Goal: Task Accomplishment & Management: Use online tool/utility

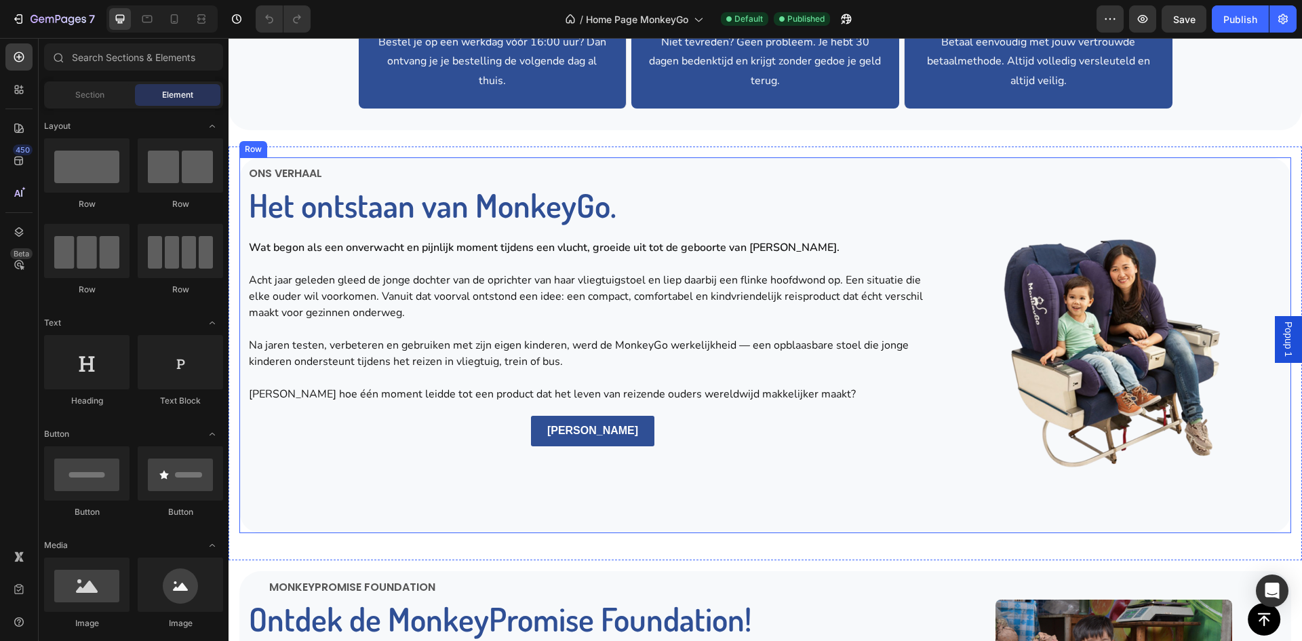
scroll to position [2034, 0]
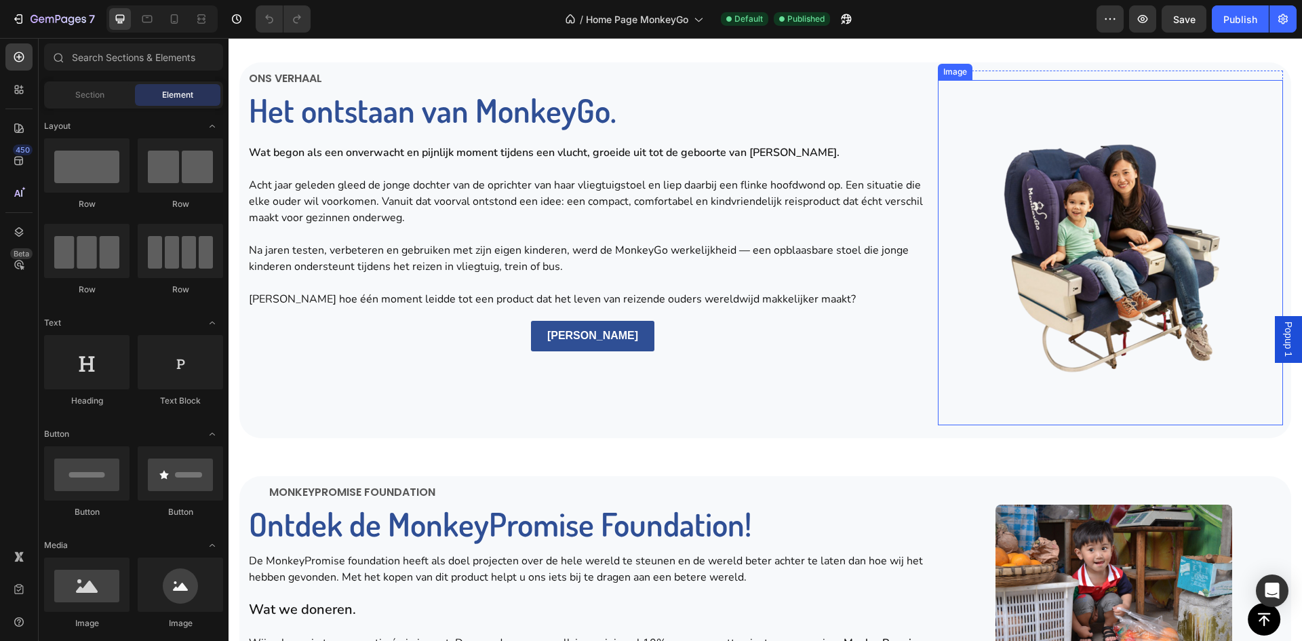
click at [1021, 316] on img at bounding box center [1110, 252] width 345 height 345
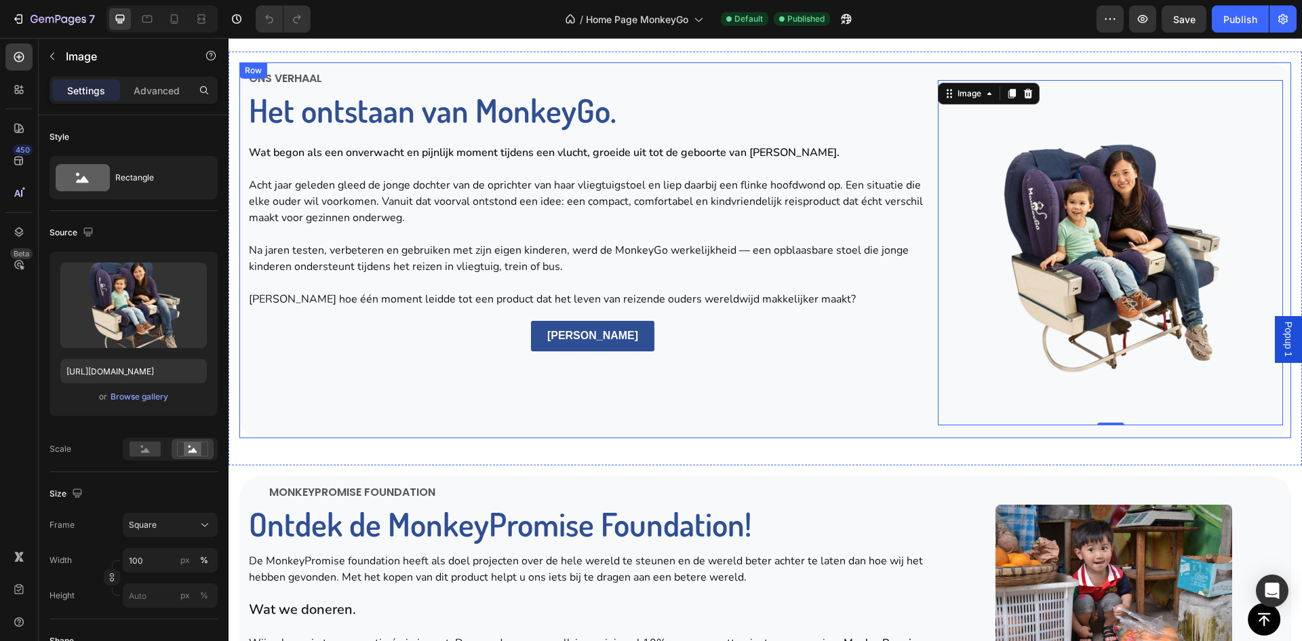
click at [911, 389] on div "Ons verhaal Text Block Het ontstaan van MonkeyGo. Heading Row Wat begon als een…" at bounding box center [593, 250] width 690 height 359
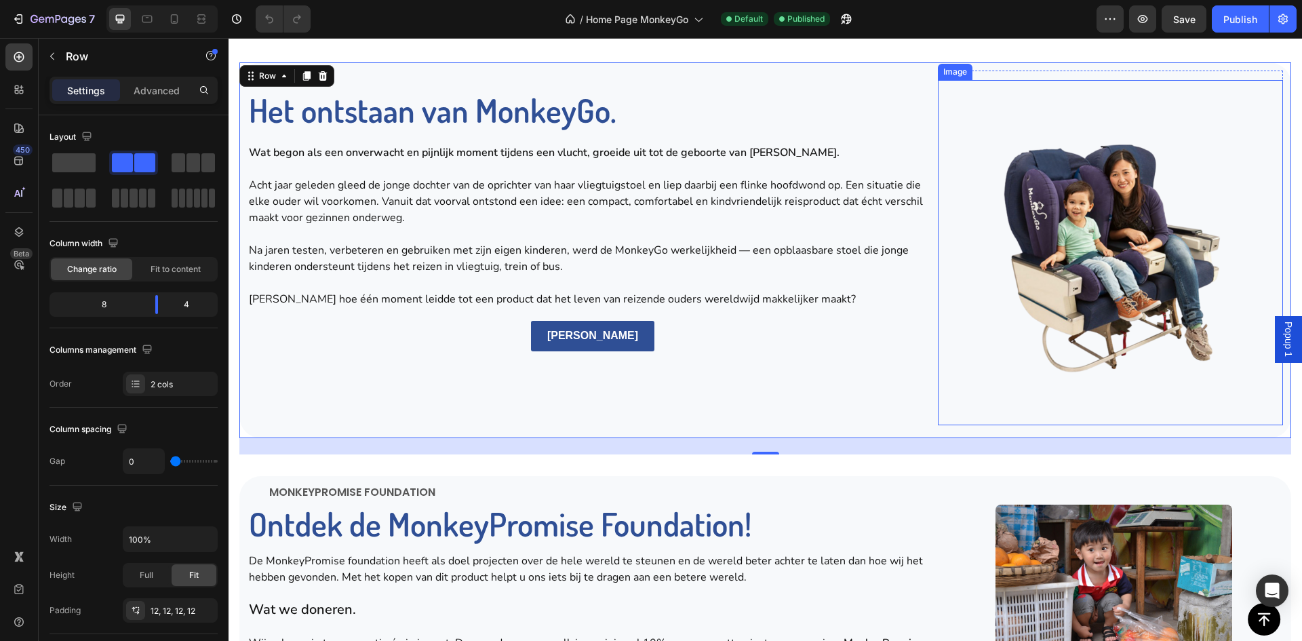
click at [1011, 309] on img at bounding box center [1110, 252] width 345 height 345
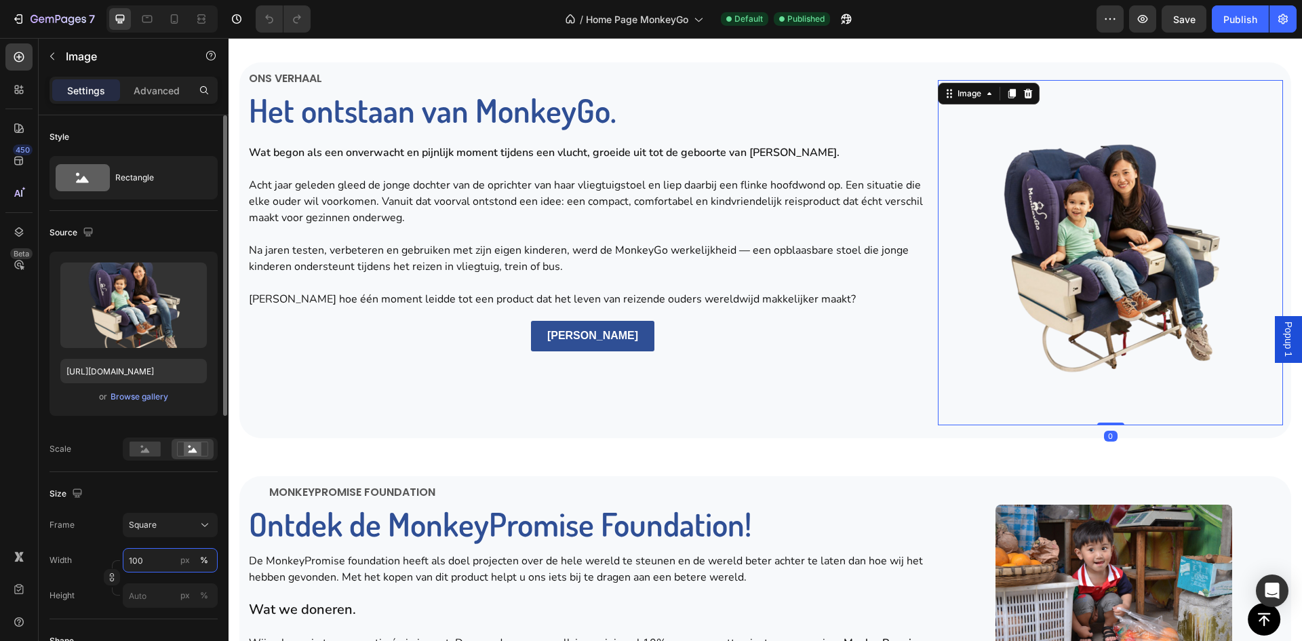
click at [155, 559] on input "100" at bounding box center [170, 560] width 95 height 24
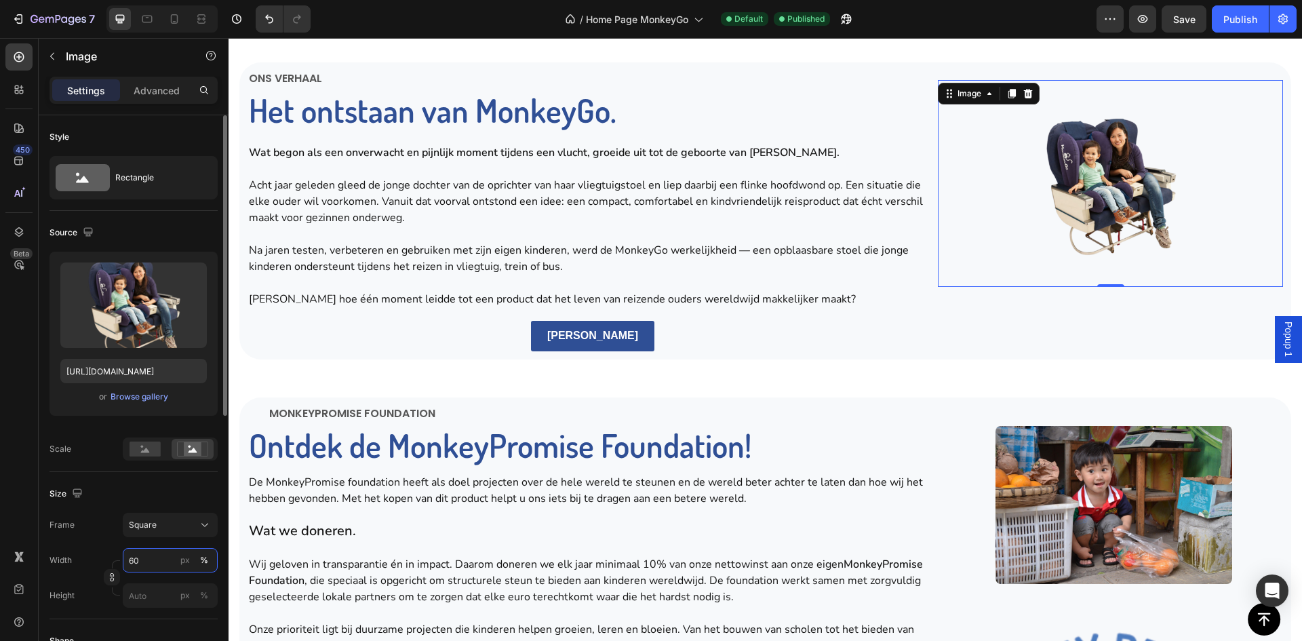
type input "6"
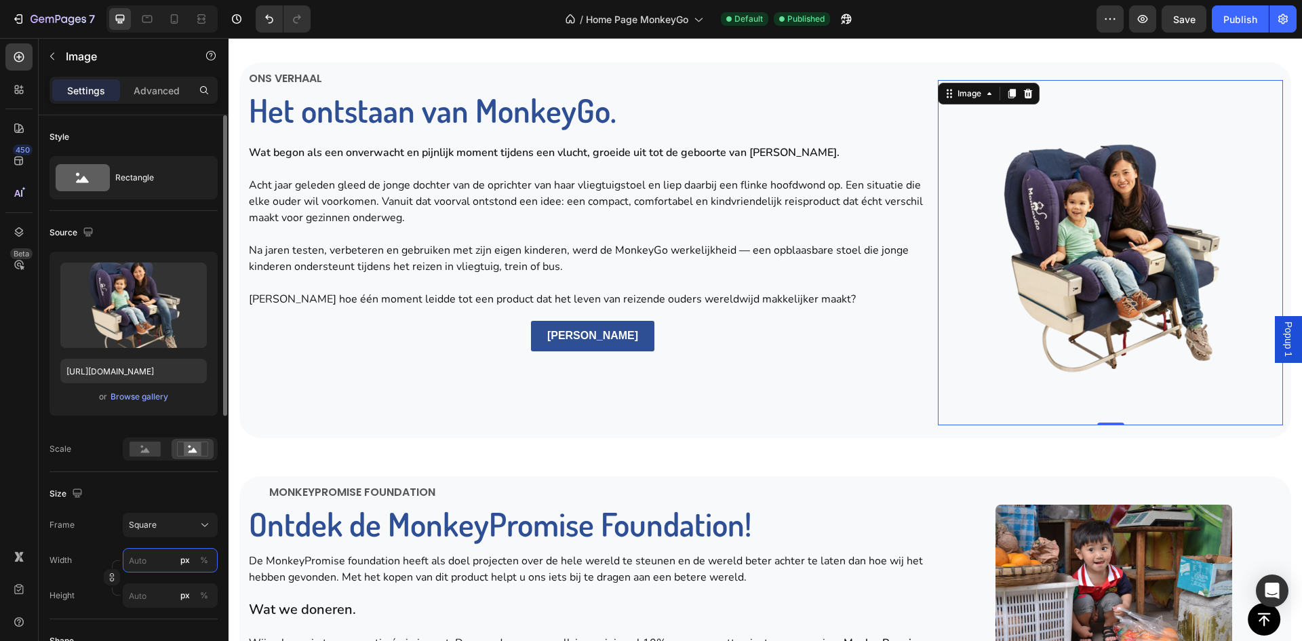
type input "7"
type input "70"
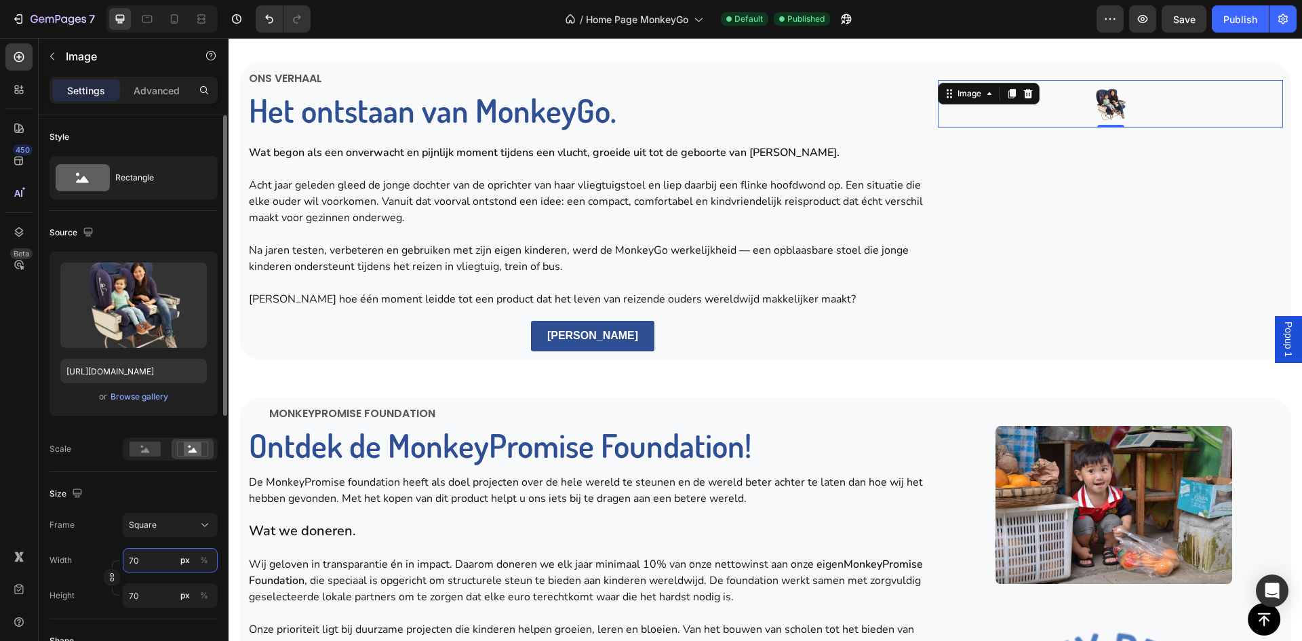
type input "7"
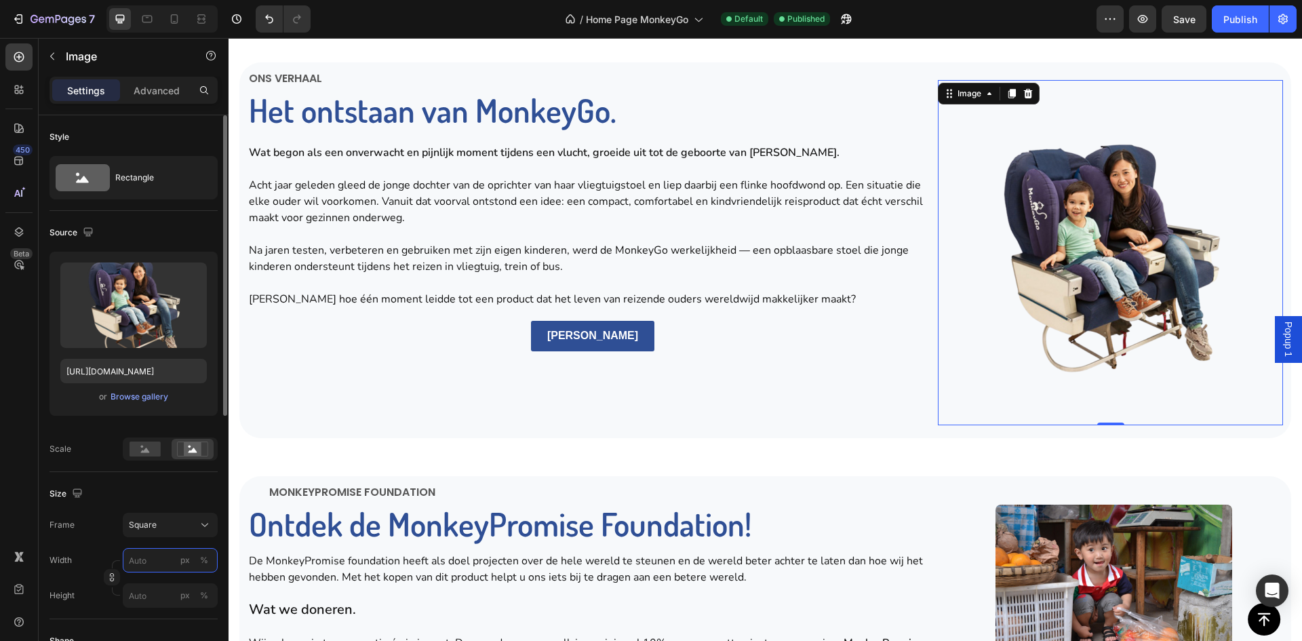
type input "7"
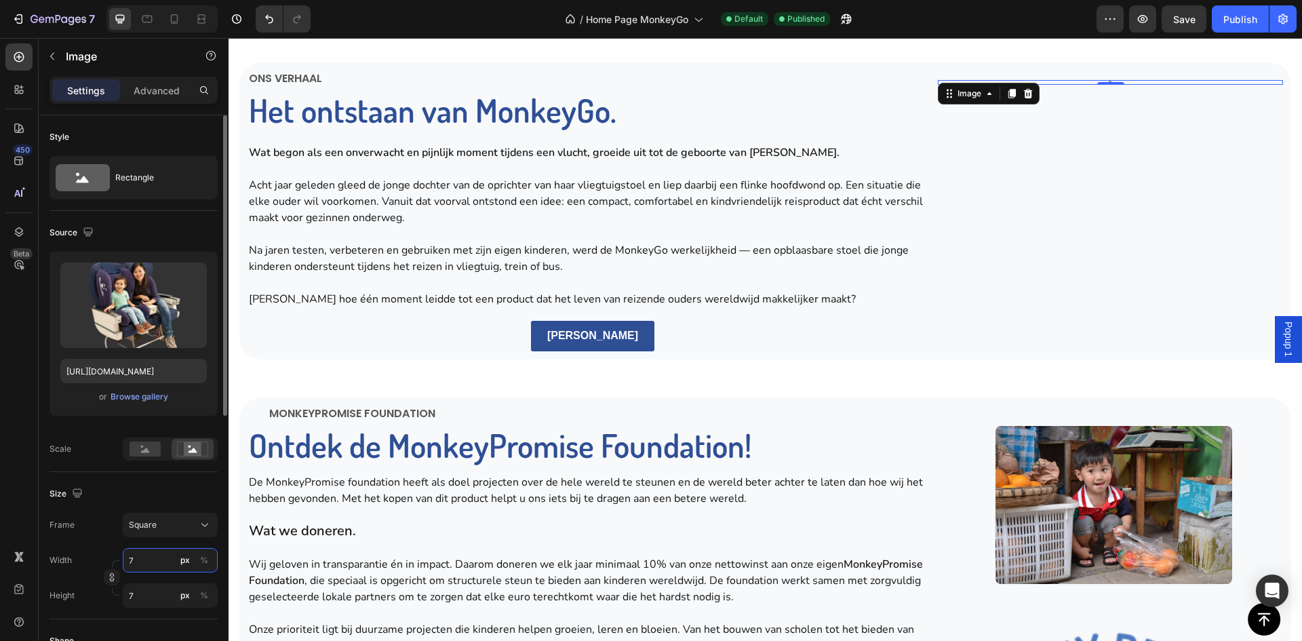
type input "70"
click at [201, 561] on div "%" at bounding box center [204, 560] width 8 height 12
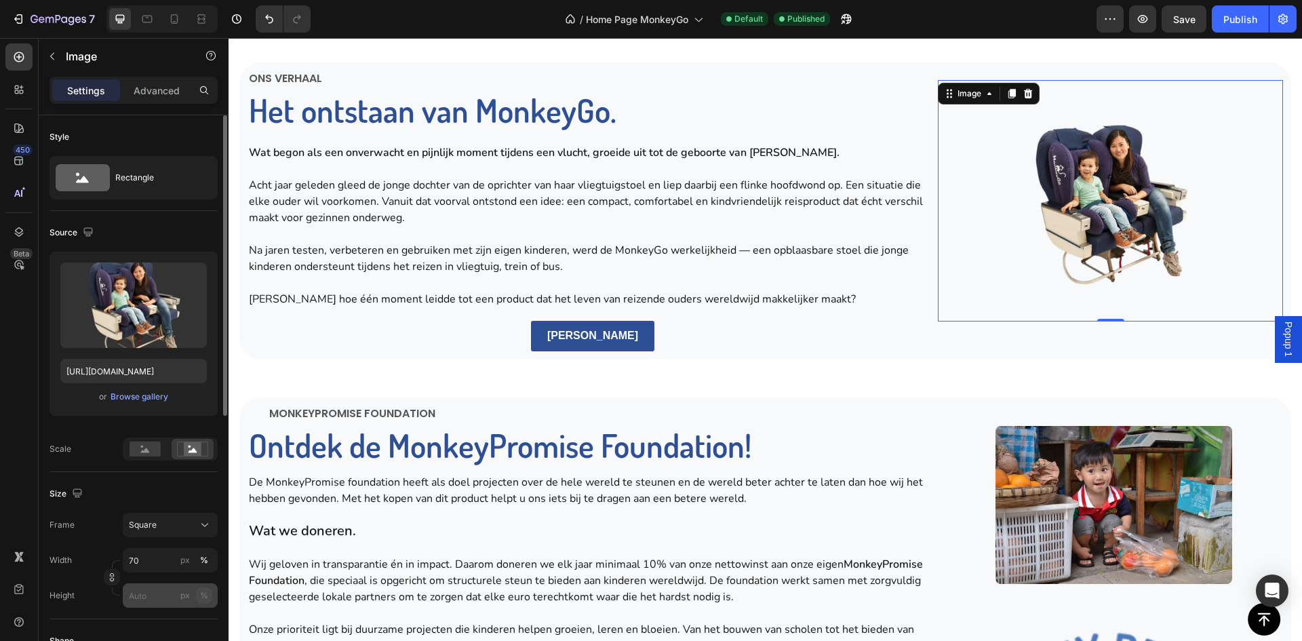
click at [207, 600] on div "%" at bounding box center [204, 595] width 8 height 12
click at [1238, 23] on div "Publish" at bounding box center [1240, 19] width 34 height 14
click at [155, 455] on rect at bounding box center [145, 448] width 31 height 15
click at [191, 450] on rect at bounding box center [193, 449] width 18 height 14
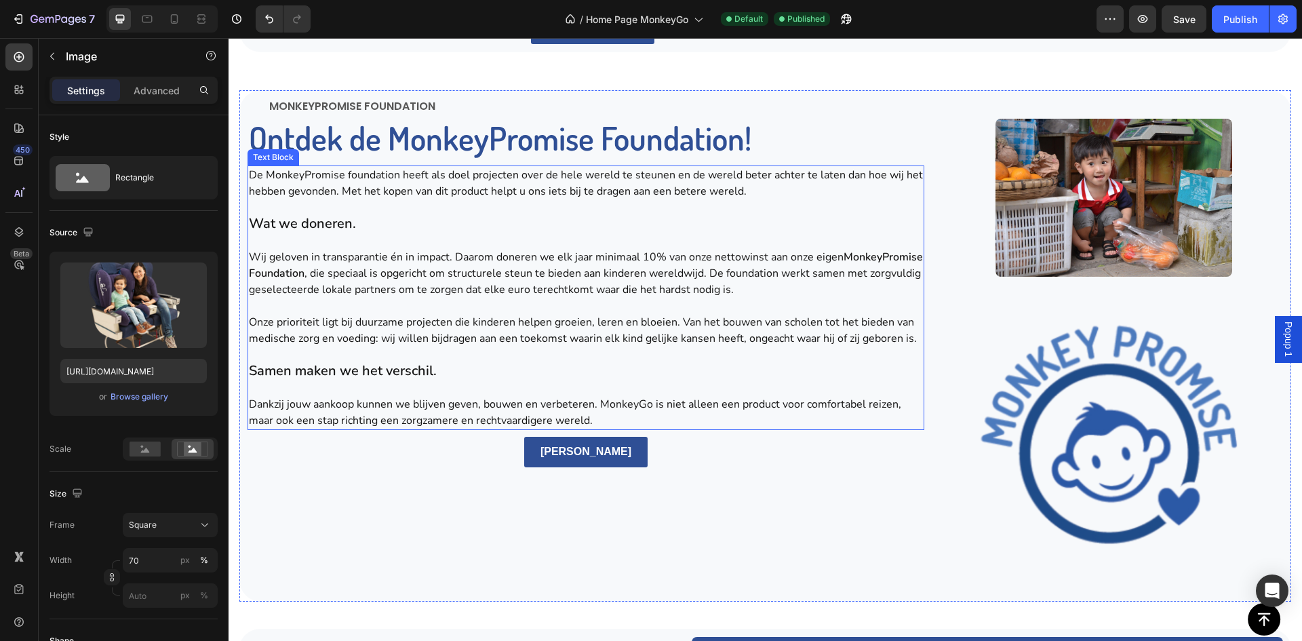
scroll to position [2374, 0]
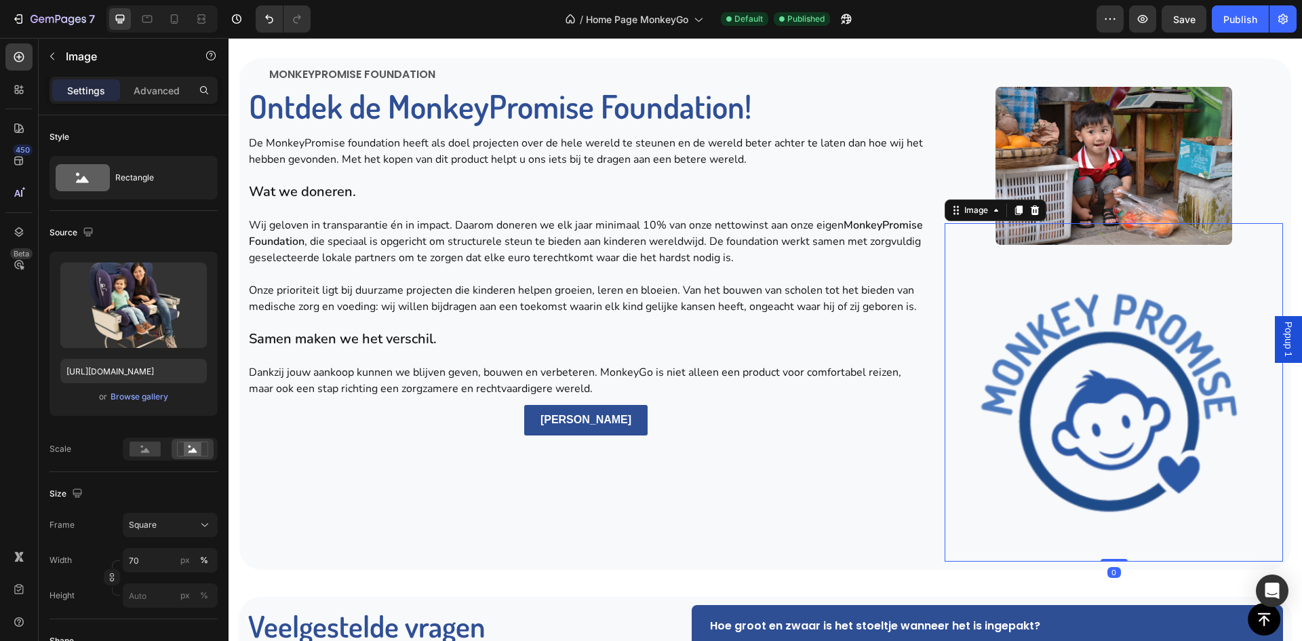
click at [1061, 362] on img at bounding box center [1114, 392] width 338 height 338
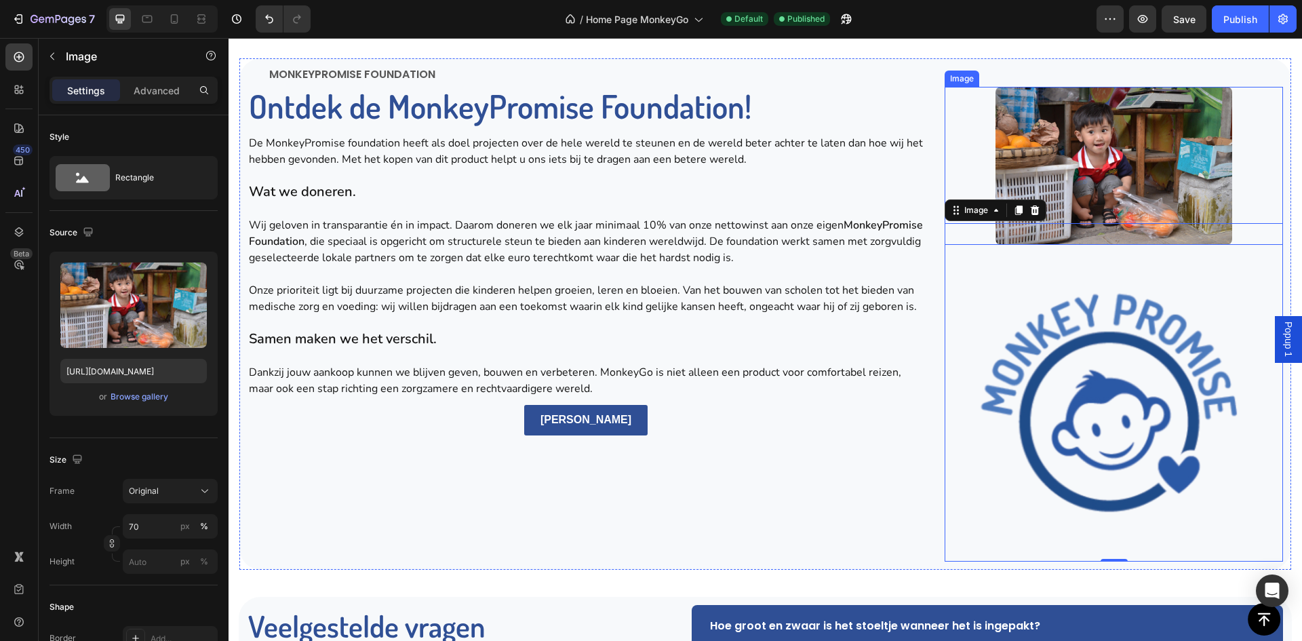
click at [1059, 156] on img at bounding box center [1114, 166] width 237 height 158
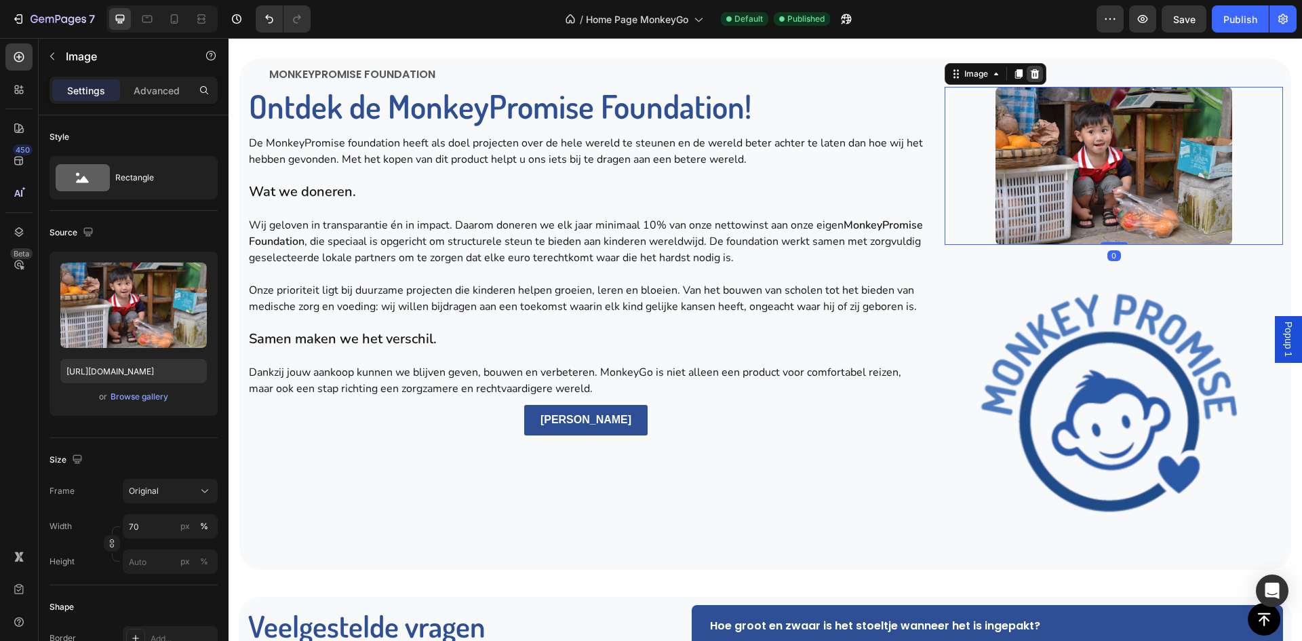
click at [1034, 79] on icon at bounding box center [1034, 73] width 11 height 11
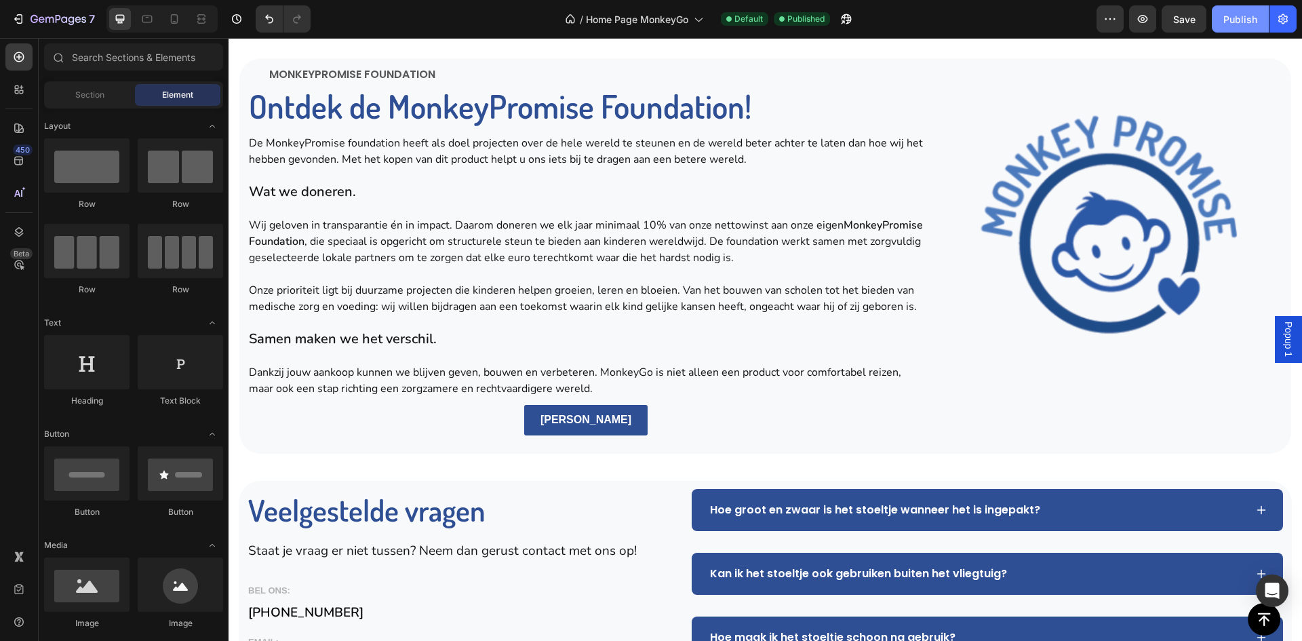
click at [1237, 27] on button "Publish" at bounding box center [1240, 18] width 57 height 27
click at [26, 18] on div "7" at bounding box center [53, 19] width 83 height 16
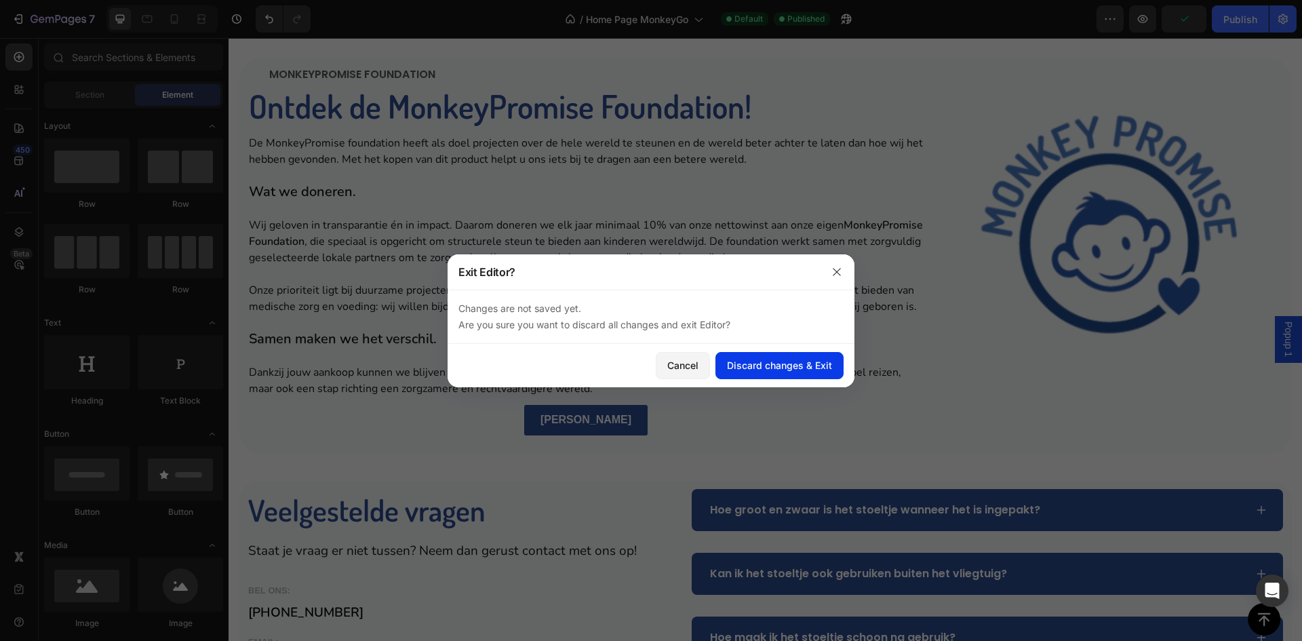
click at [770, 360] on div "Discard changes & Exit" at bounding box center [779, 365] width 105 height 14
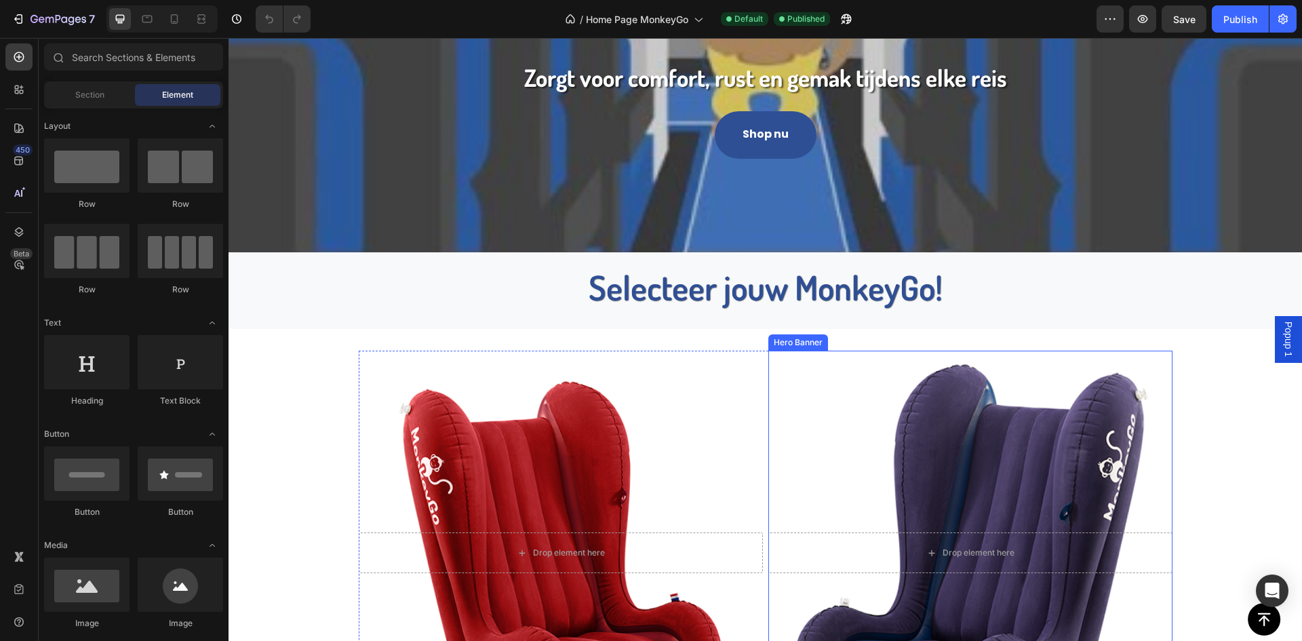
scroll to position [746, 0]
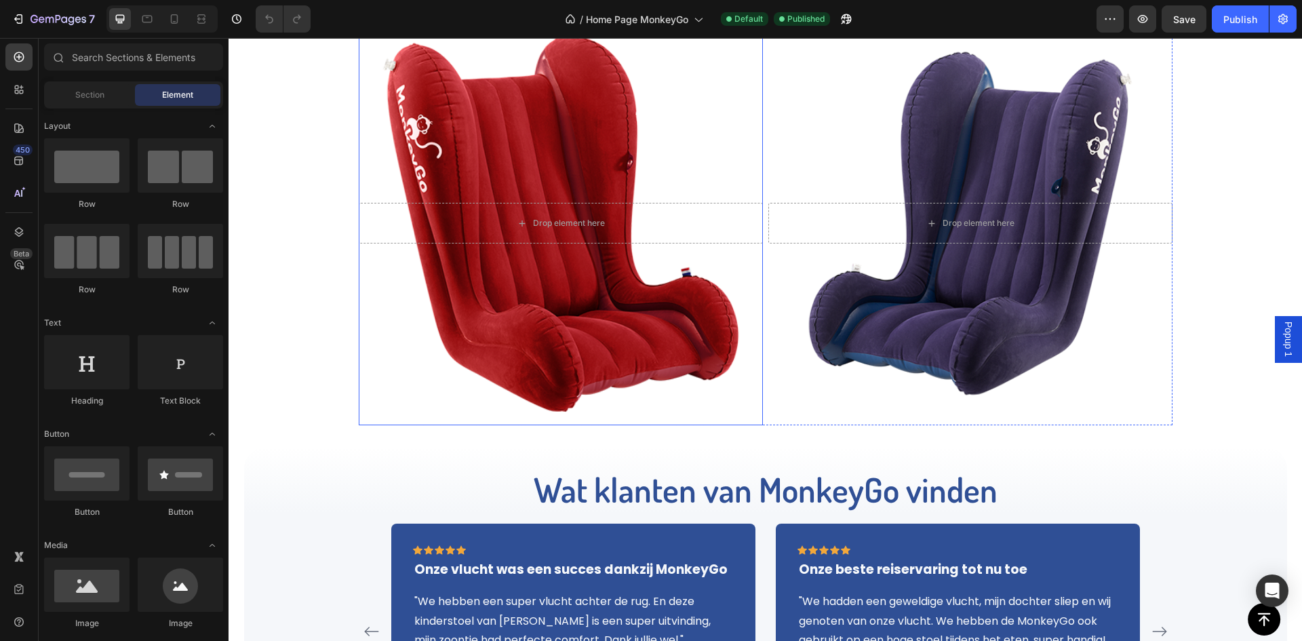
click at [569, 250] on div "Drop element here" at bounding box center [561, 223] width 404 height 84
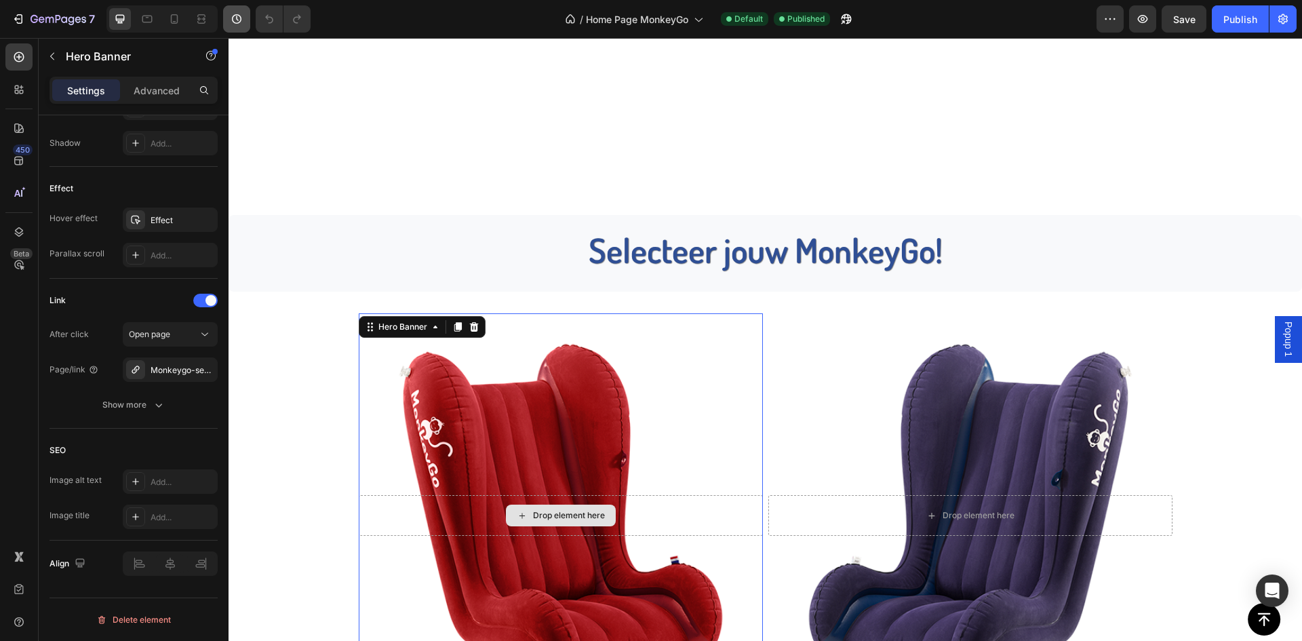
scroll to position [339, 0]
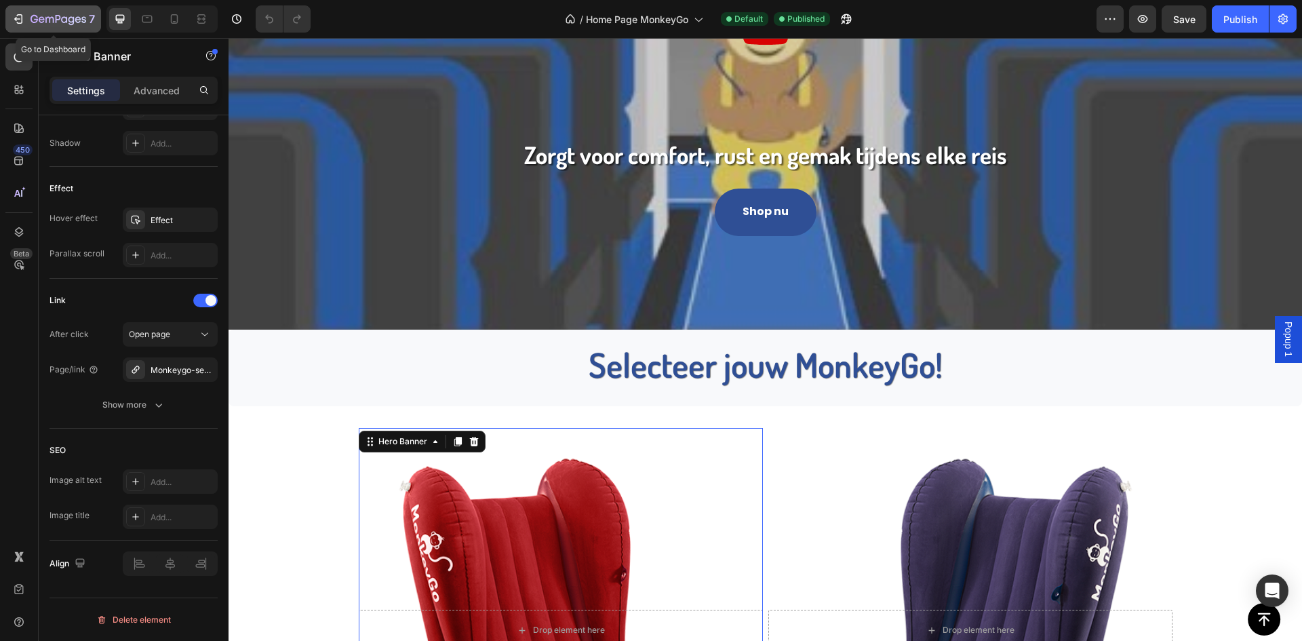
click at [50, 25] on icon "button" at bounding box center [59, 20] width 56 height 12
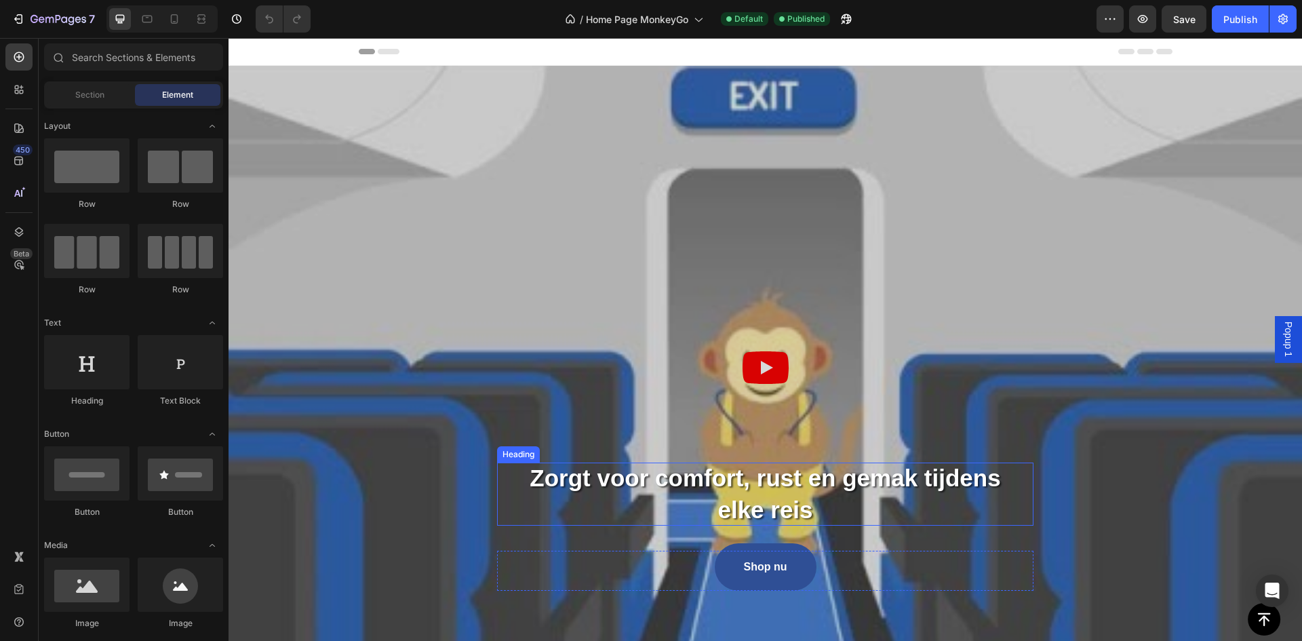
click at [800, 491] on span "Zorgt voor comfort, rust en gemak tijdens elke reis" at bounding box center [765, 494] width 471 height 58
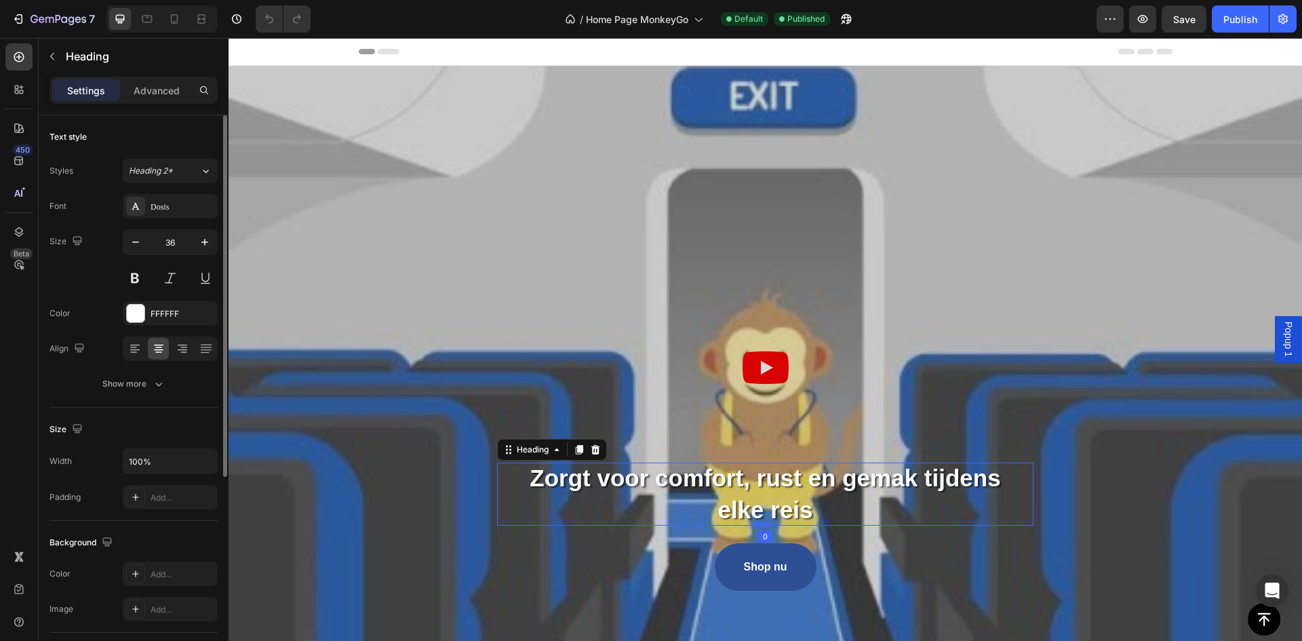
click at [184, 521] on div "Text style Styles Heading 2* Font Dosis Size 36 Color FFFFFF Align Show more" at bounding box center [134, 577] width 168 height 112
click at [188, 168] on div "Heading 2*" at bounding box center [164, 171] width 71 height 12
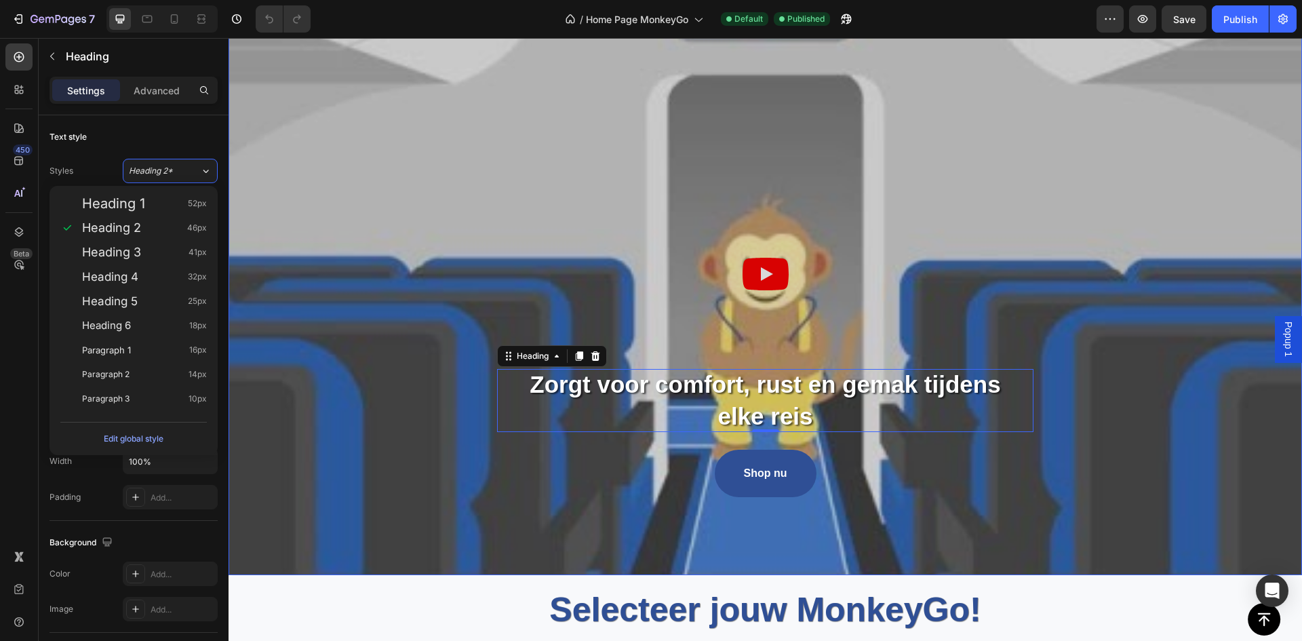
scroll to position [475, 0]
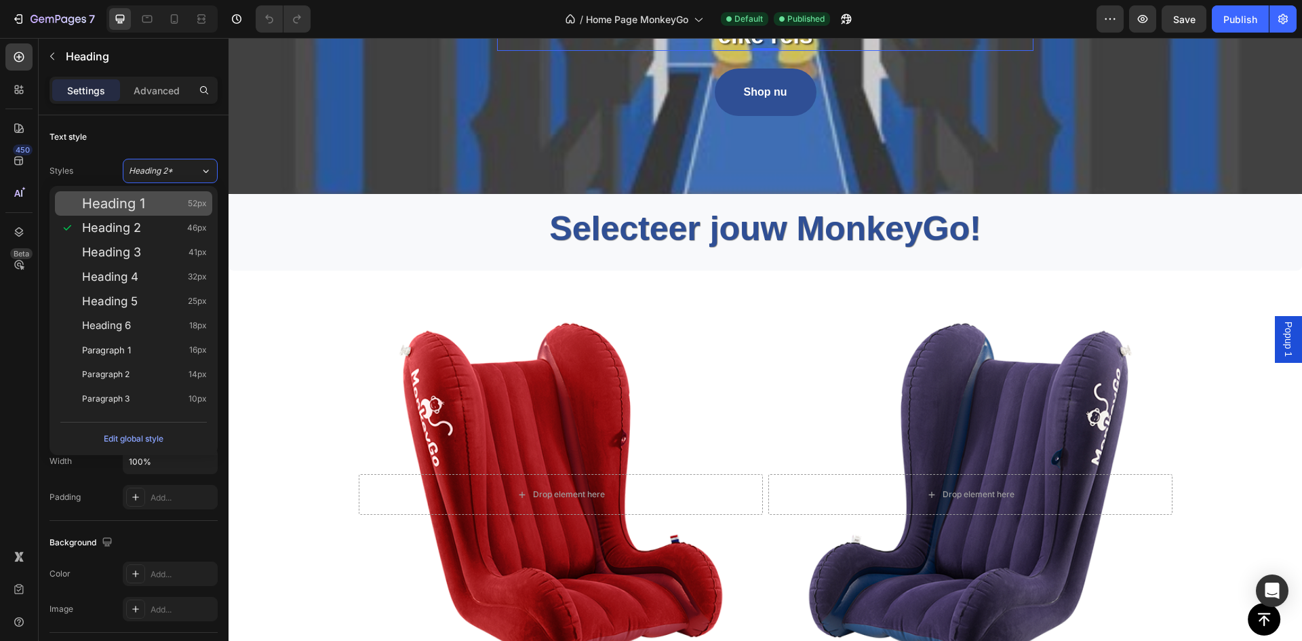
click at [155, 205] on div "Heading 1 52px" at bounding box center [144, 204] width 125 height 14
type input "52"
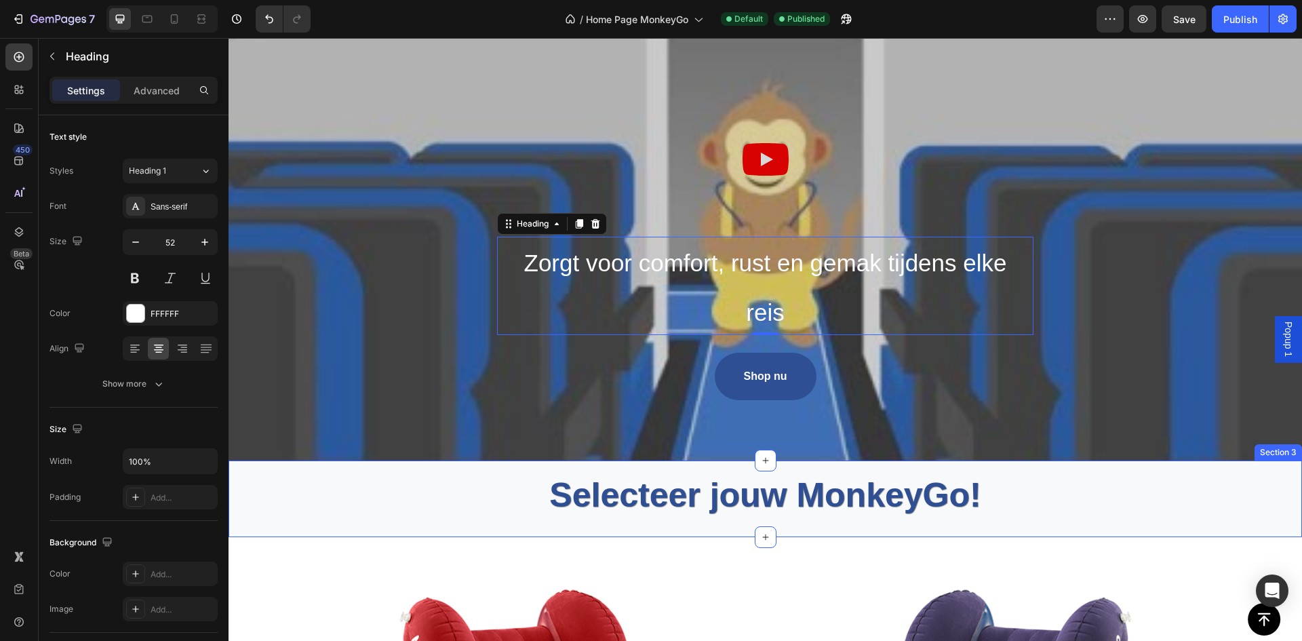
scroll to position [203, 0]
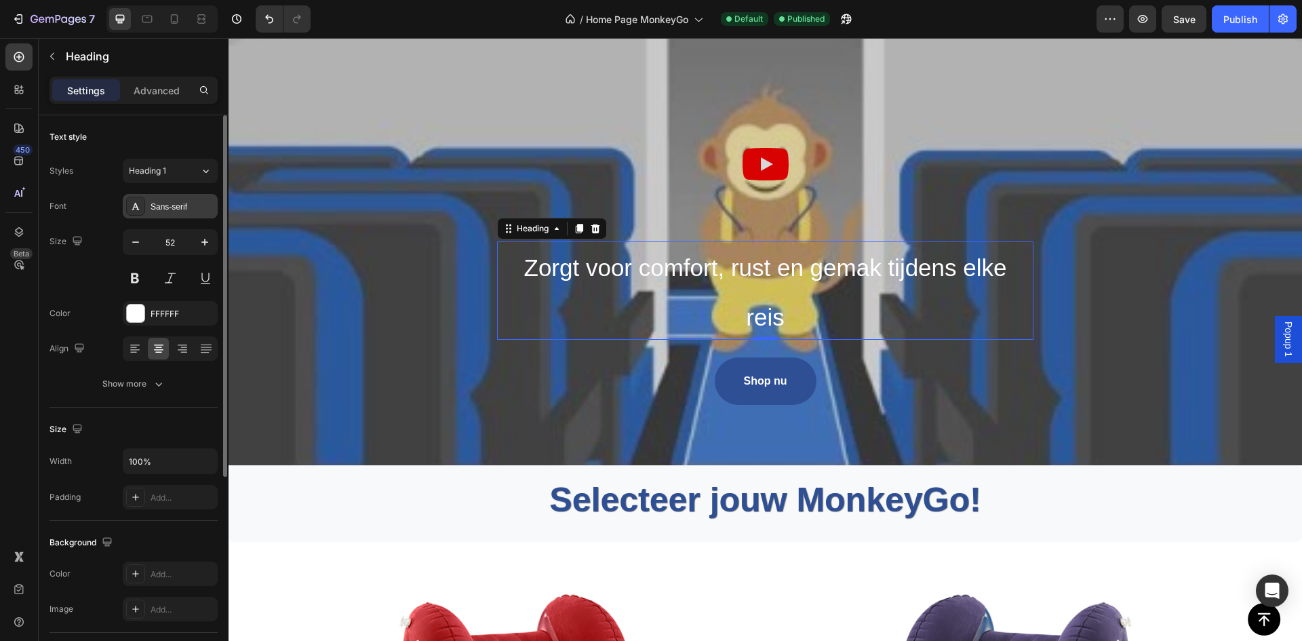
click at [188, 209] on div "Sans-serif" at bounding box center [183, 207] width 64 height 12
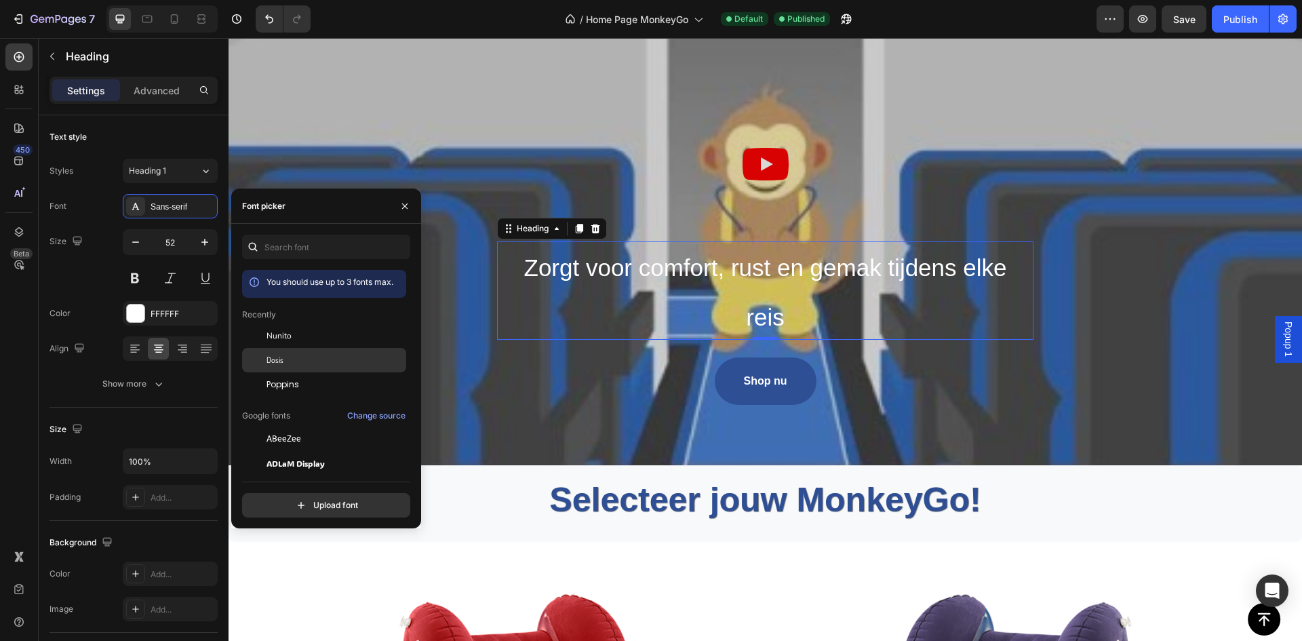
click at [294, 500] on div "Dosis" at bounding box center [324, 512] width 164 height 24
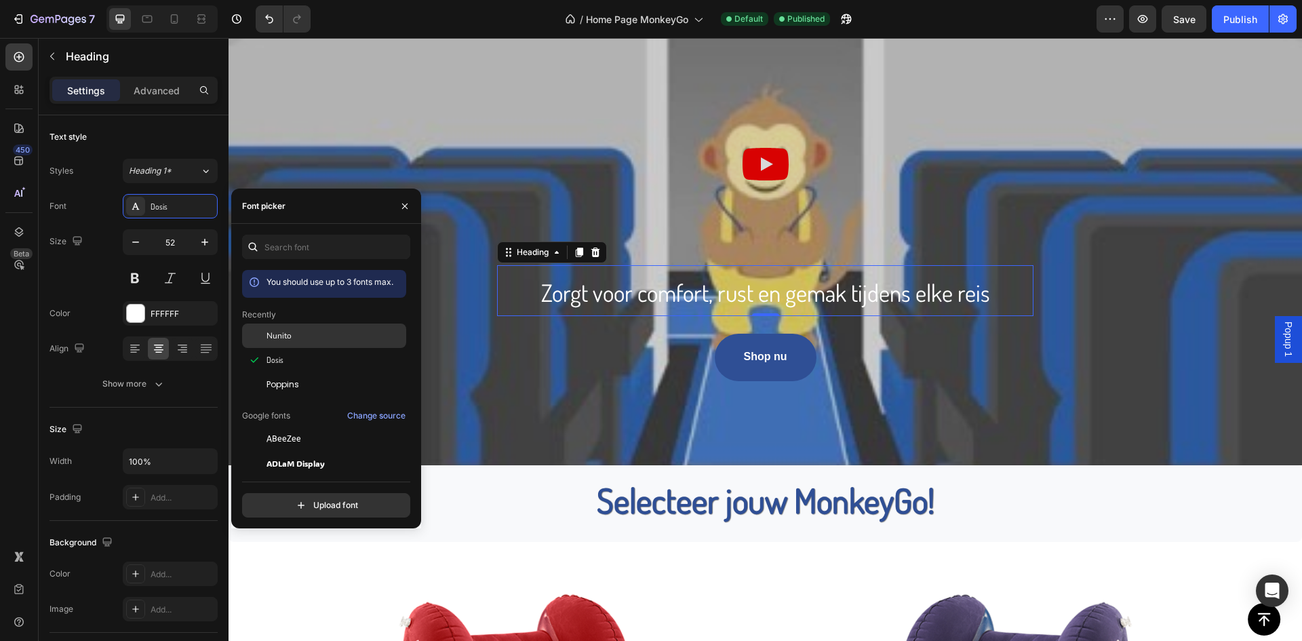
click at [302, 336] on div "Nunito" at bounding box center [335, 336] width 137 height 12
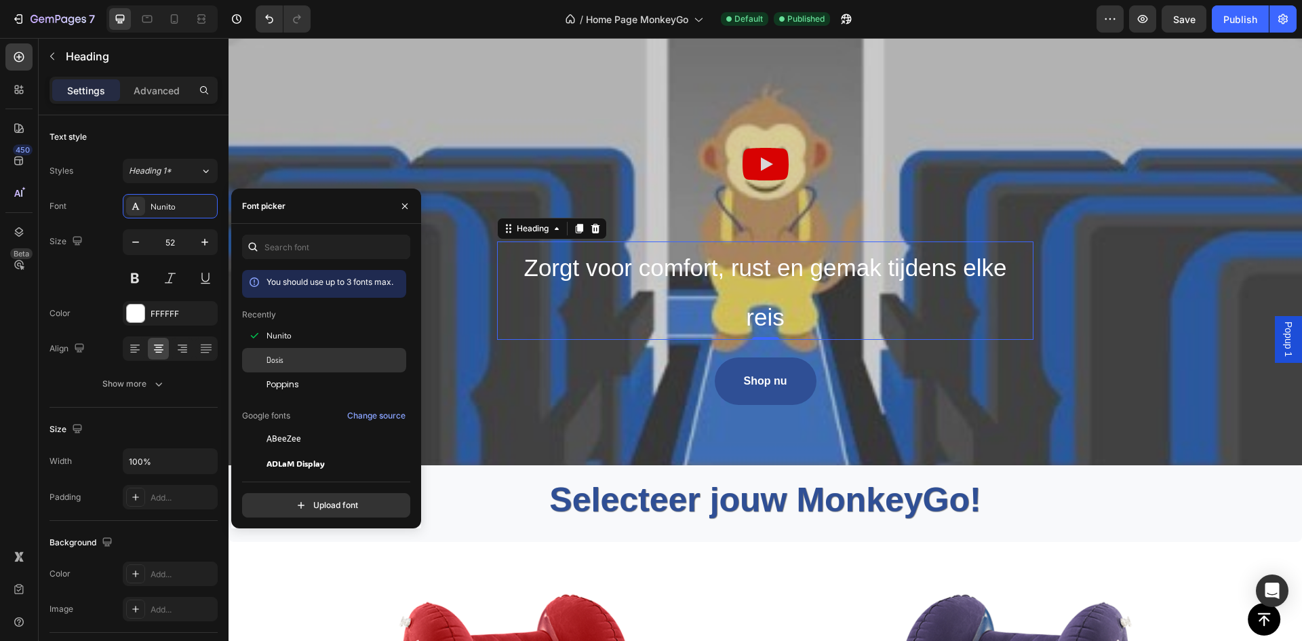
click at [323, 500] on div "Dosis" at bounding box center [324, 512] width 164 height 24
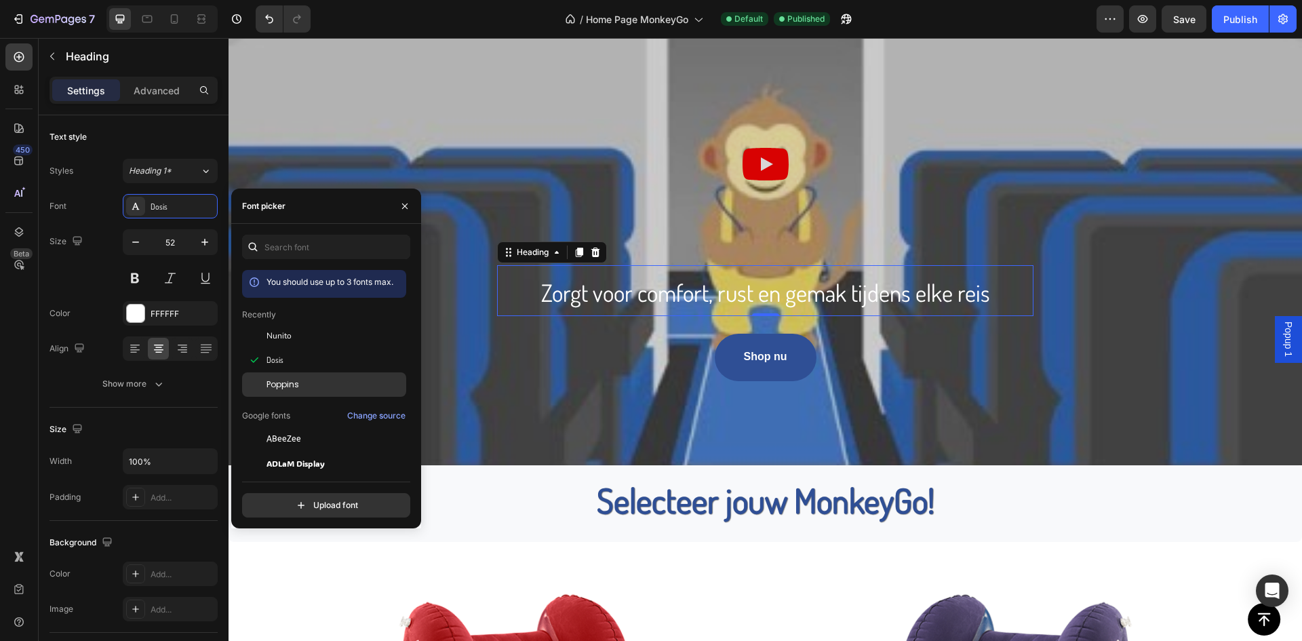
click at [324, 379] on div "Poppins" at bounding box center [335, 384] width 137 height 12
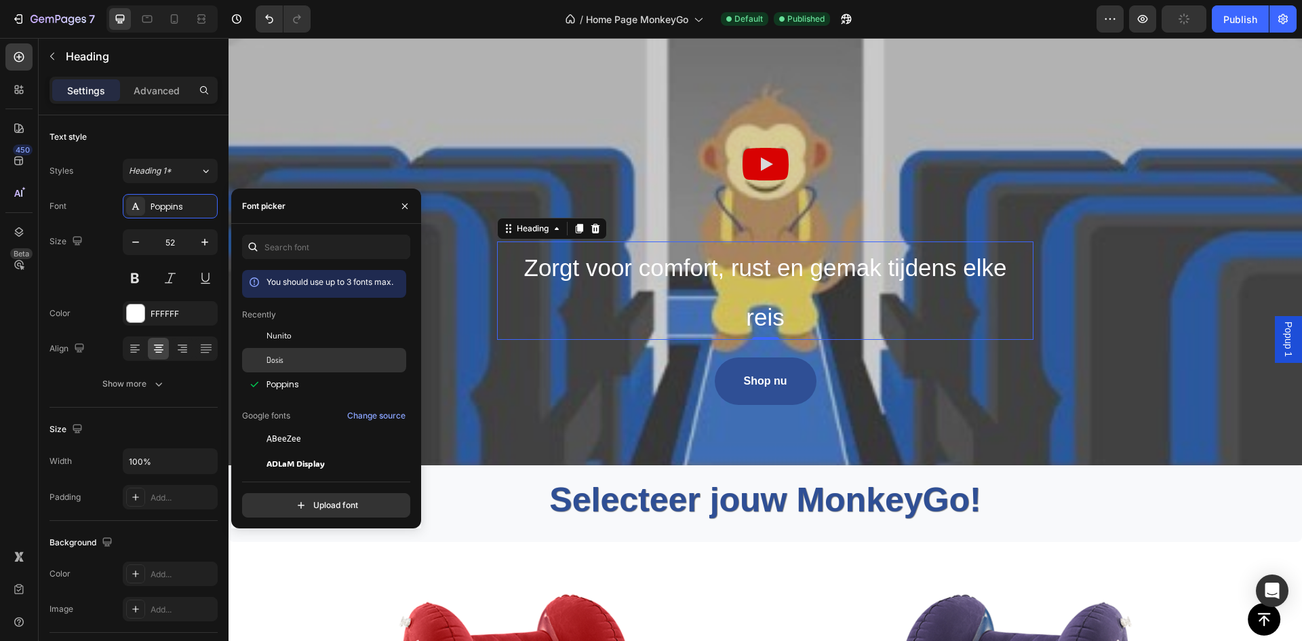
click at [325, 359] on div "Dosis" at bounding box center [335, 360] width 137 height 12
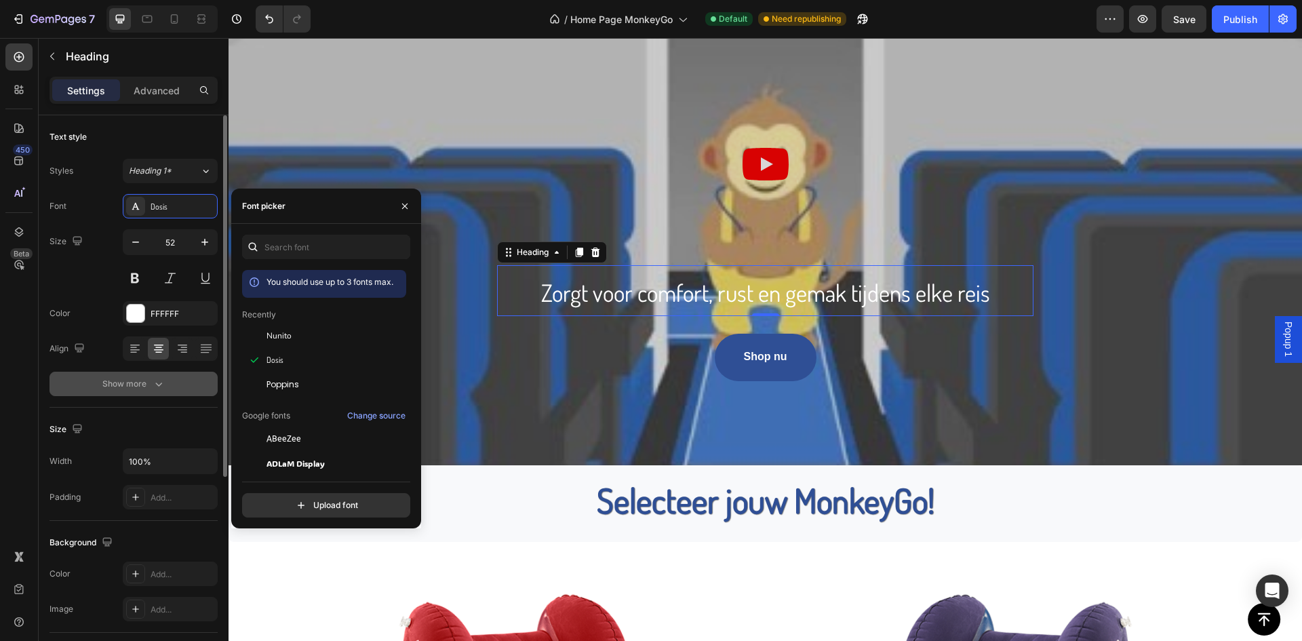
click at [189, 375] on button "Show more" at bounding box center [134, 384] width 168 height 24
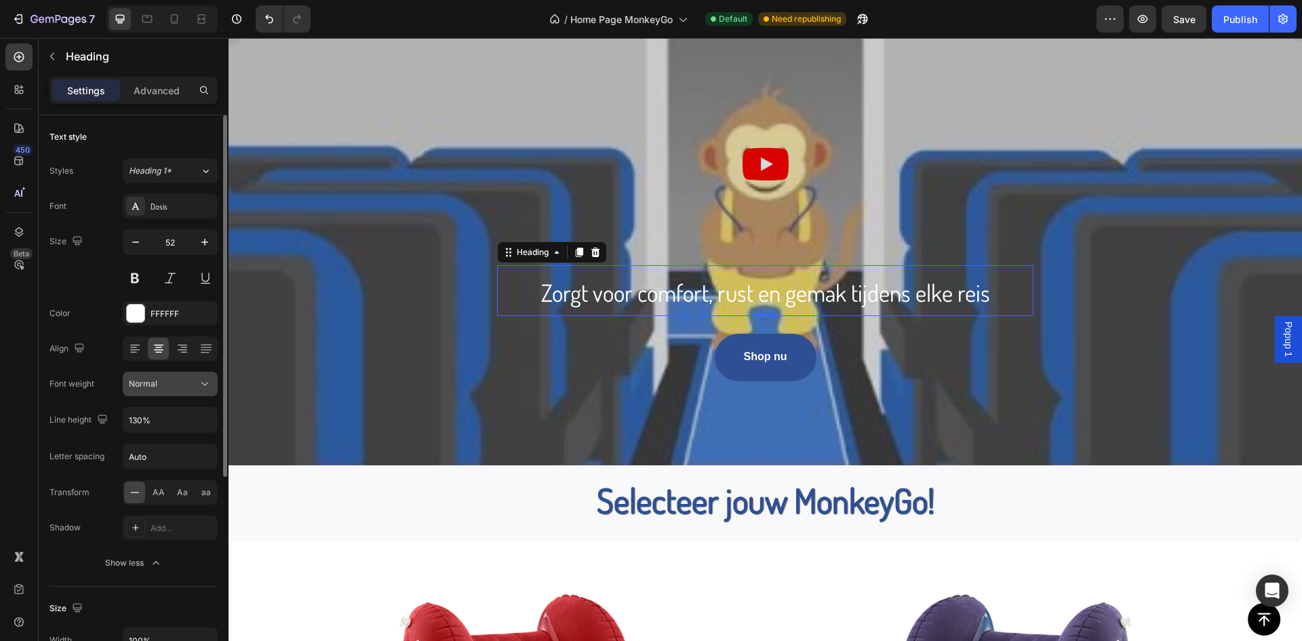
click at [189, 392] on button "Normal" at bounding box center [170, 384] width 95 height 24
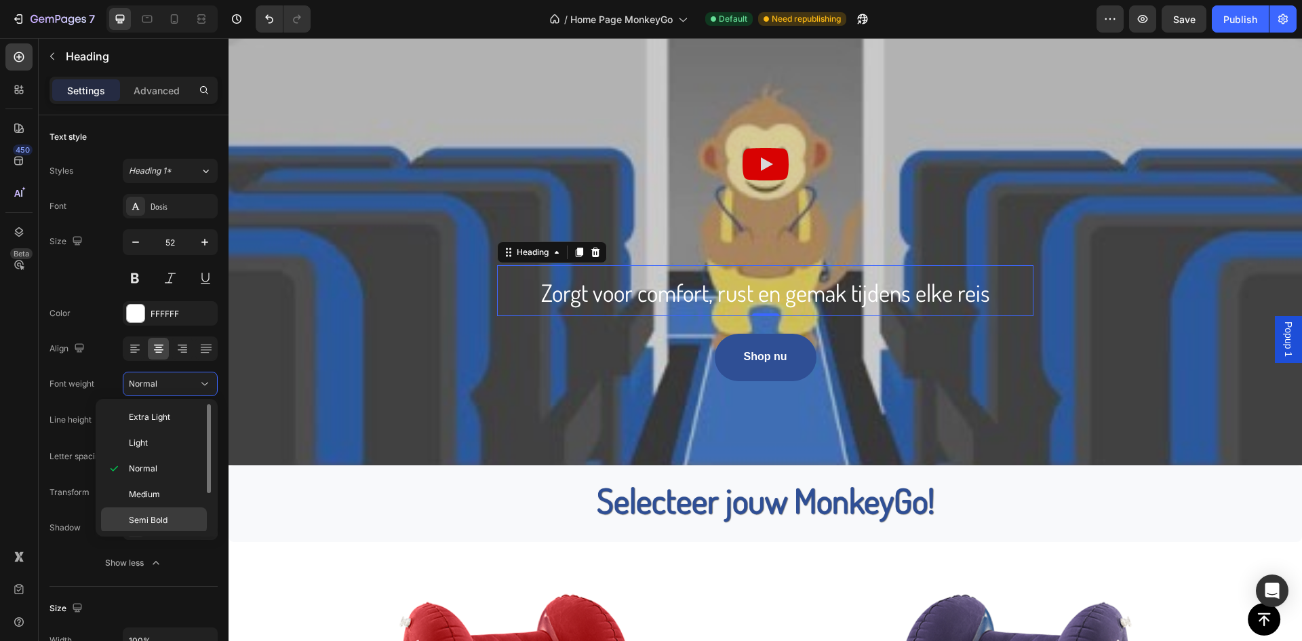
click at [181, 517] on p "Semi Bold" at bounding box center [165, 520] width 72 height 12
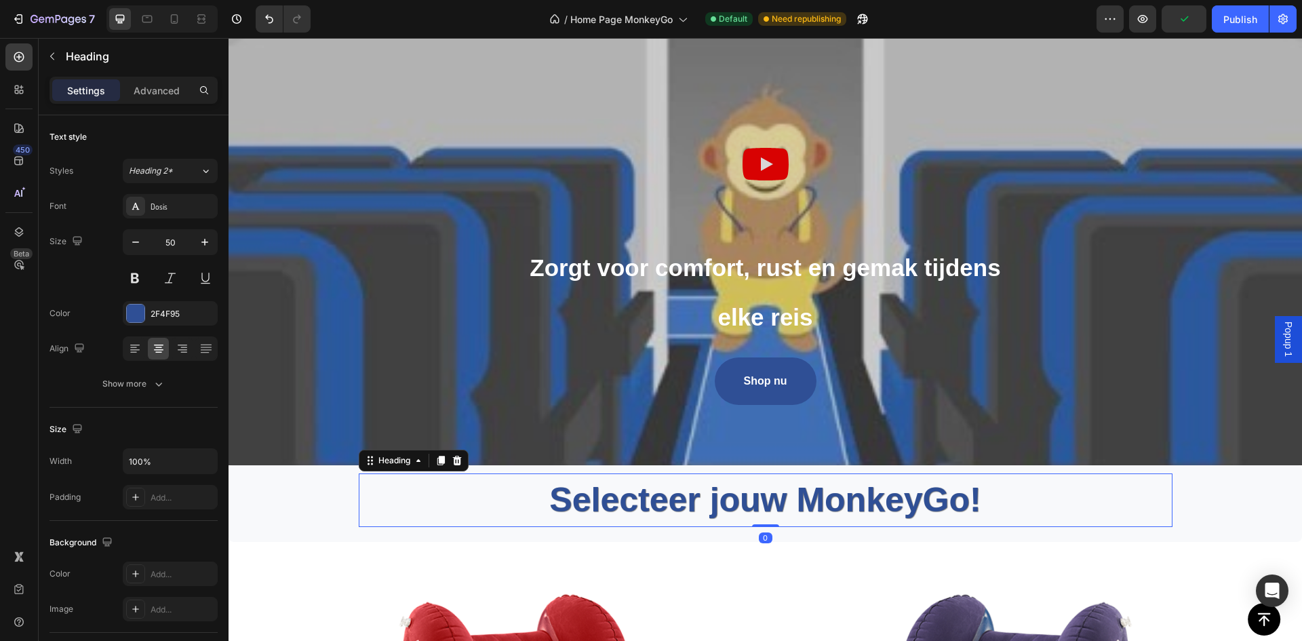
click at [707, 502] on h2 "Selecteer jouw MonkeyGo!" at bounding box center [766, 500] width 814 height 54
click at [726, 300] on span "Zorgt voor comfort, rust en gemak tijdens elke reis" at bounding box center [765, 292] width 471 height 76
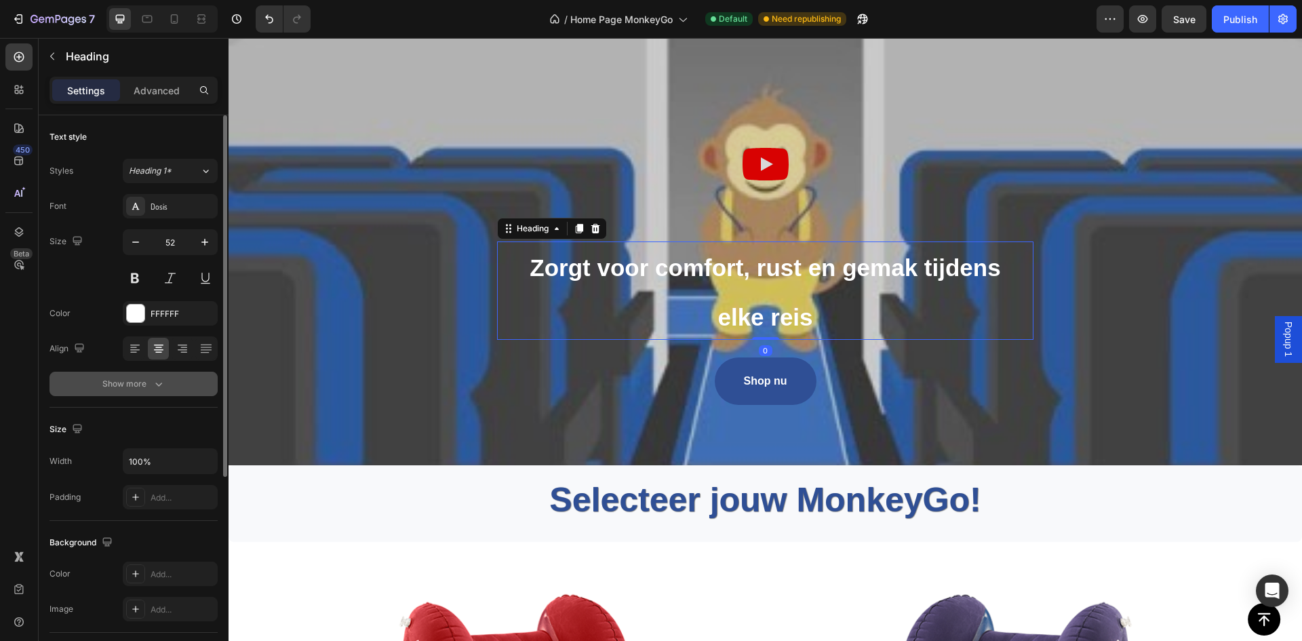
click at [157, 390] on icon "button" at bounding box center [159, 384] width 14 height 14
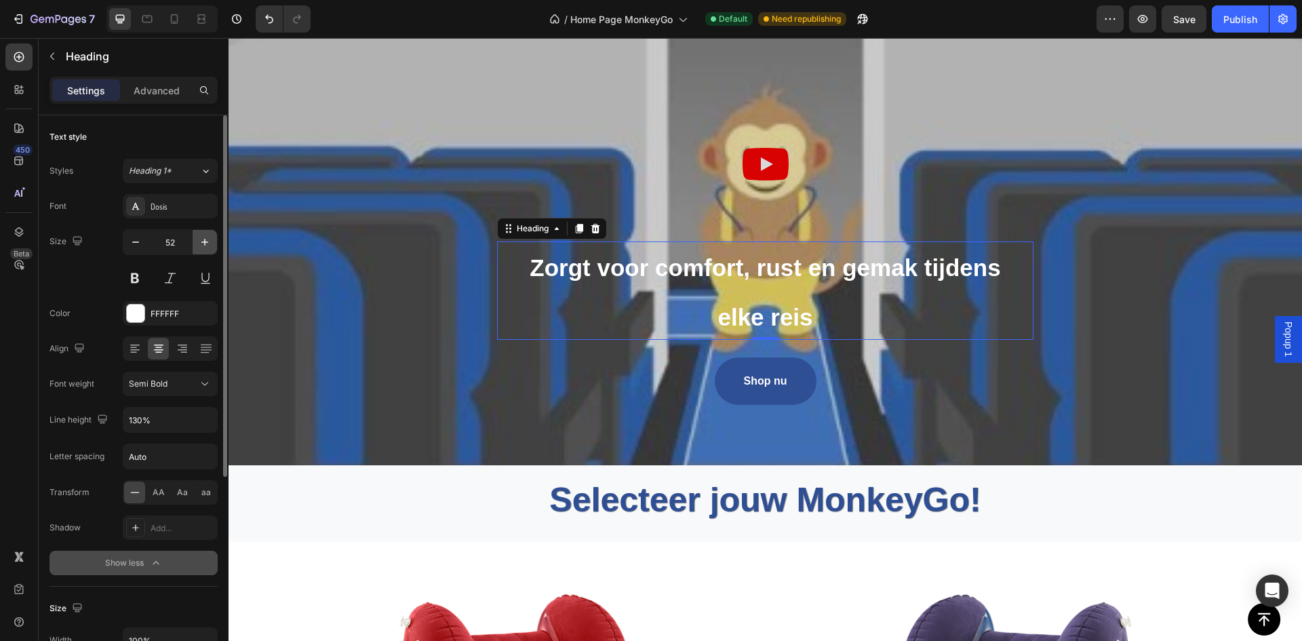
click at [214, 241] on button "button" at bounding box center [205, 242] width 24 height 24
click at [208, 245] on icon "button" at bounding box center [205, 242] width 14 height 14
type input "55"
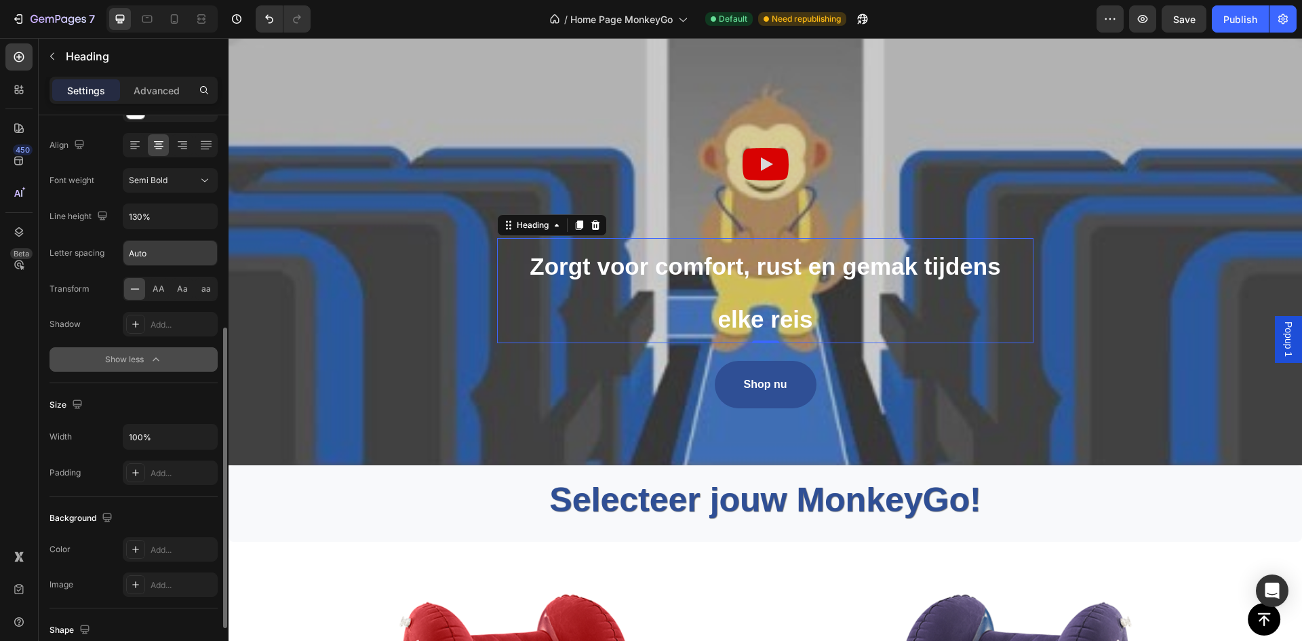
scroll to position [339, 0]
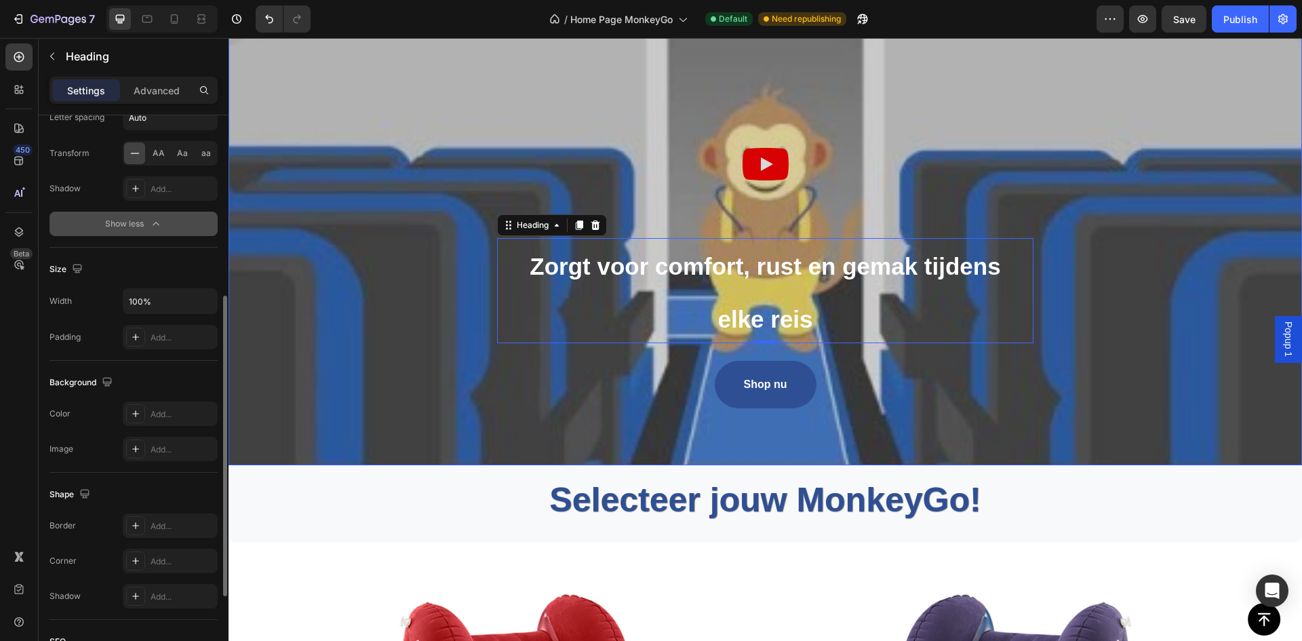
click at [634, 392] on div "Overlay" at bounding box center [766, 163] width 1074 height 603
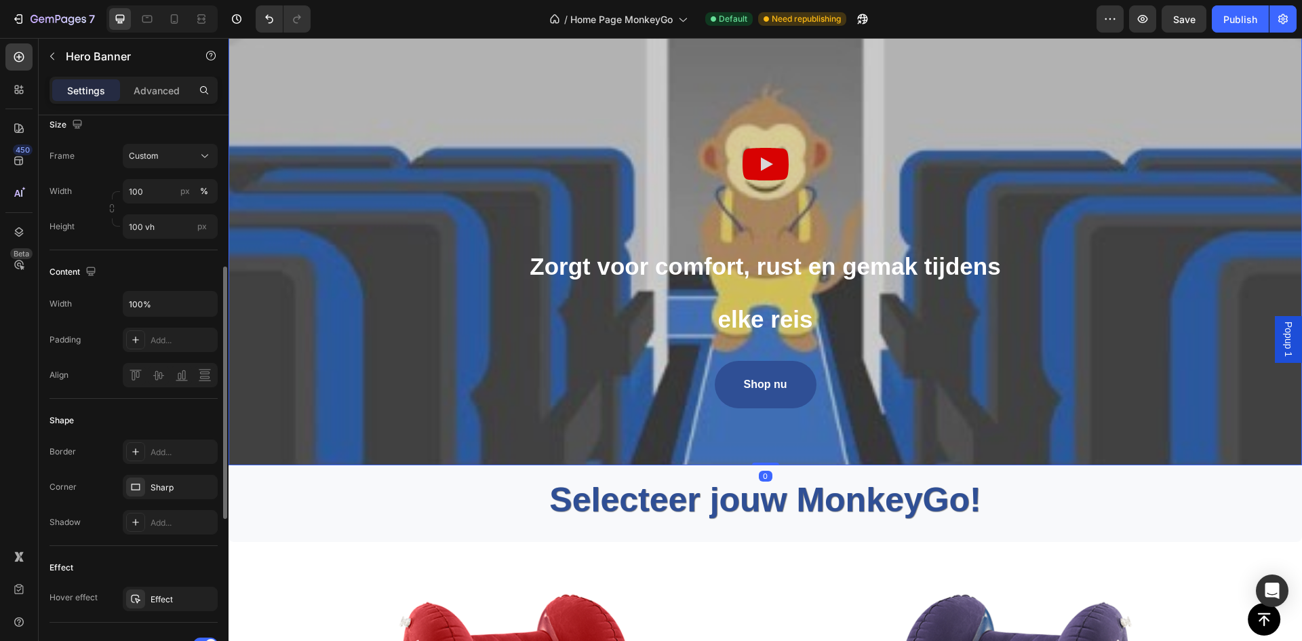
scroll to position [0, 0]
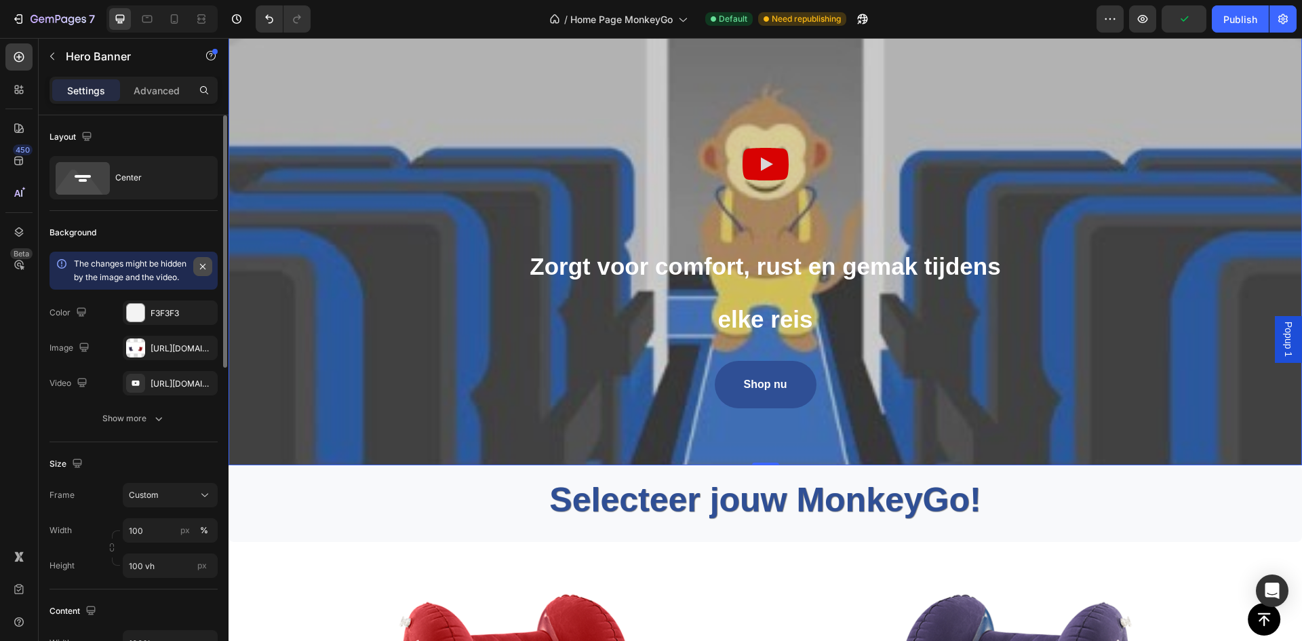
click at [210, 265] on button "button" at bounding box center [202, 266] width 19 height 19
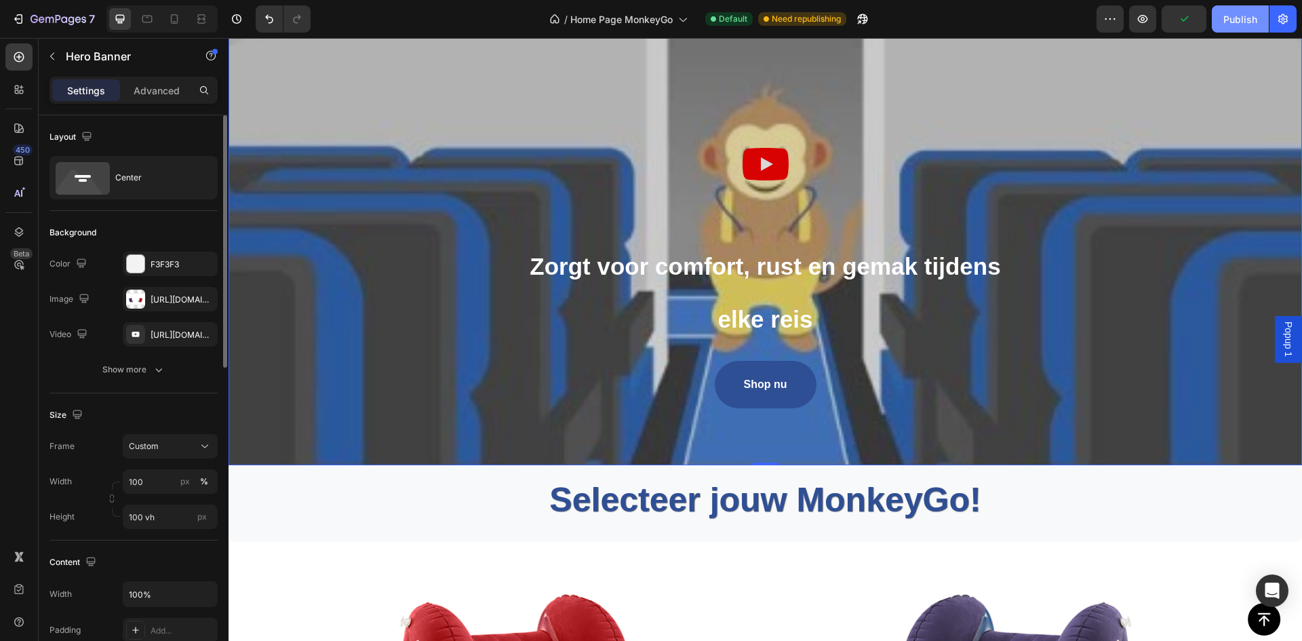
click at [1229, 20] on div "Publish" at bounding box center [1240, 19] width 34 height 14
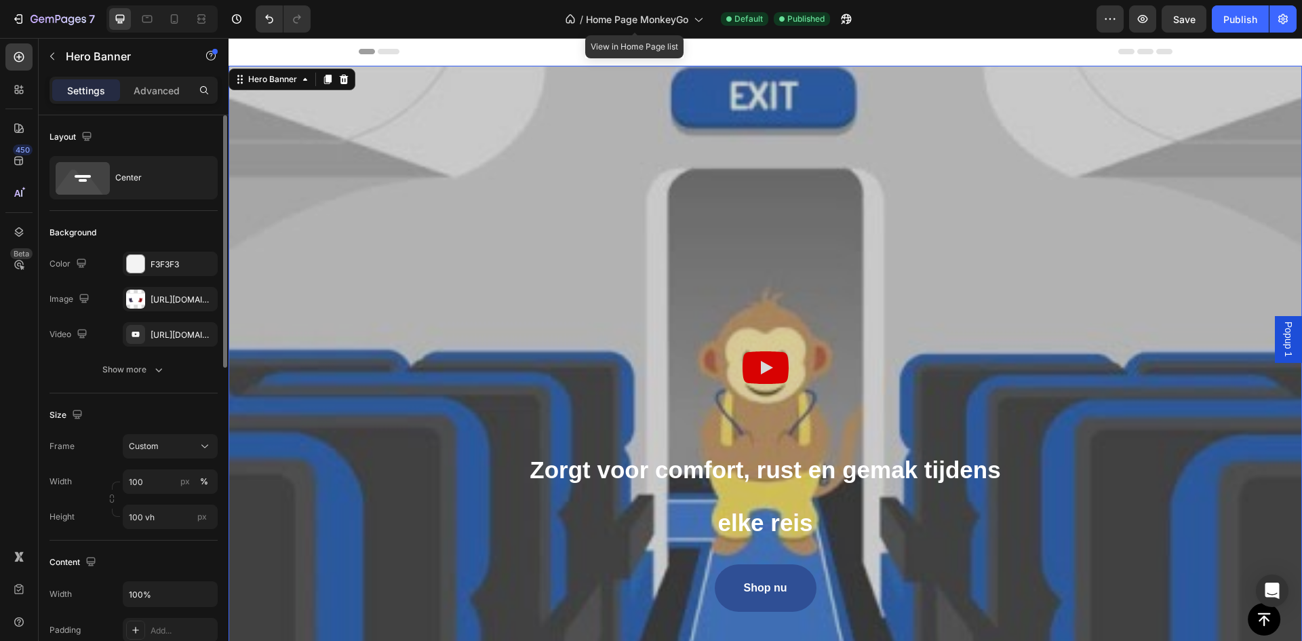
click at [661, 33] on div "/ Home Page MonkeyGo" at bounding box center [634, 19] width 152 height 33
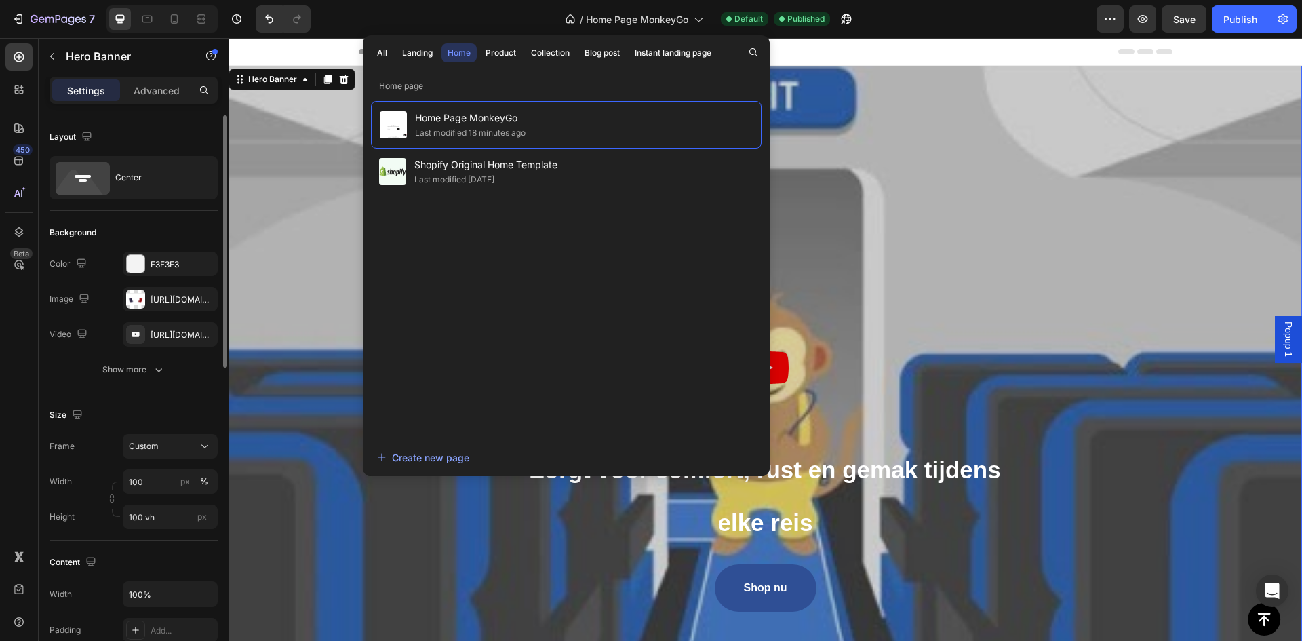
click at [422, 41] on div "All Landing Home Product Collection Blog post Instant landing page" at bounding box center [544, 52] width 363 height 35
click at [424, 52] on div "Landing" at bounding box center [417, 53] width 31 height 12
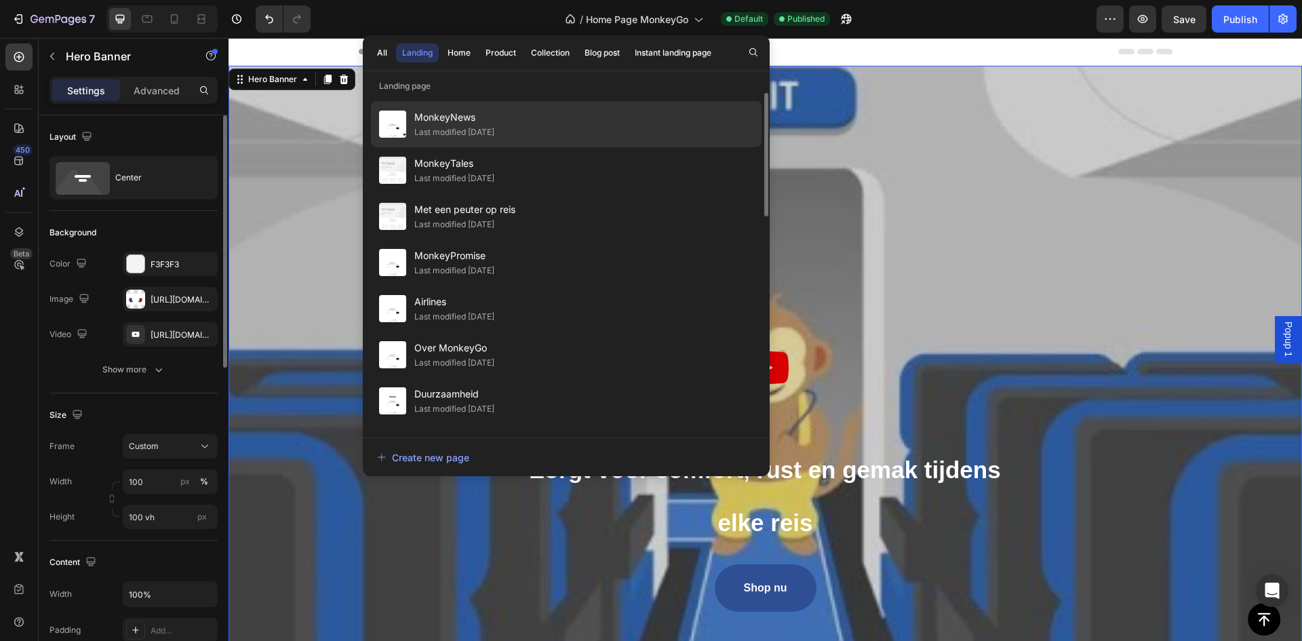
click at [522, 147] on div "MonkeyNews Last modified 7 days ago" at bounding box center [566, 170] width 391 height 46
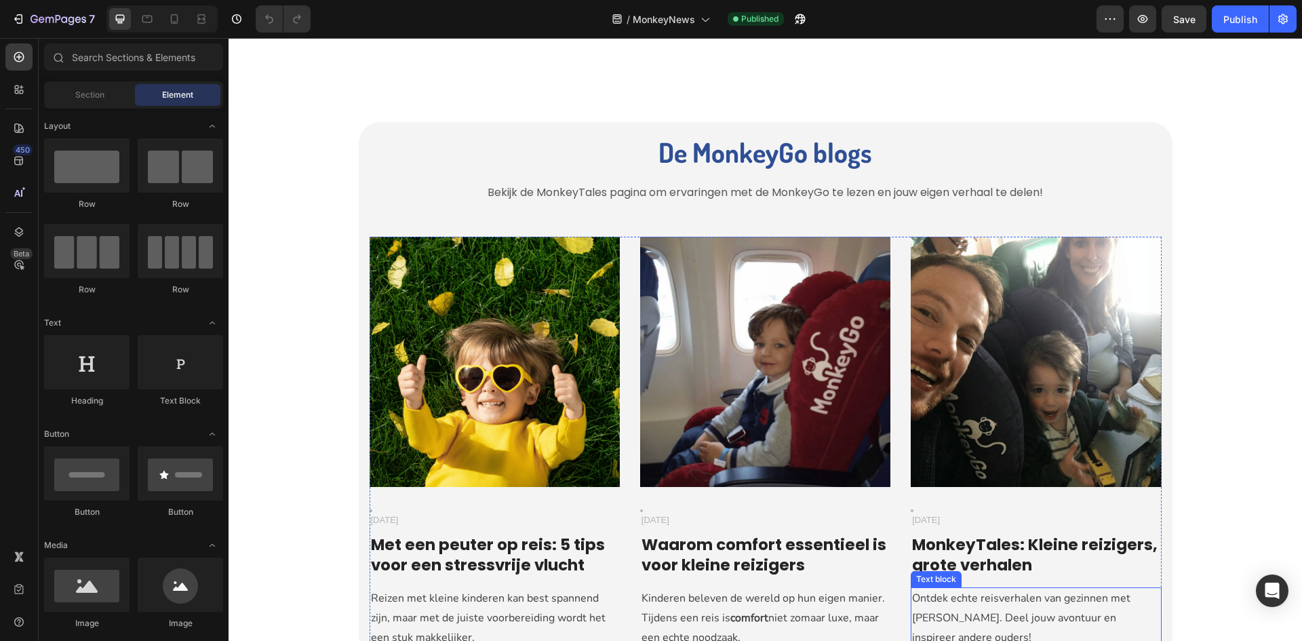
scroll to position [136, 0]
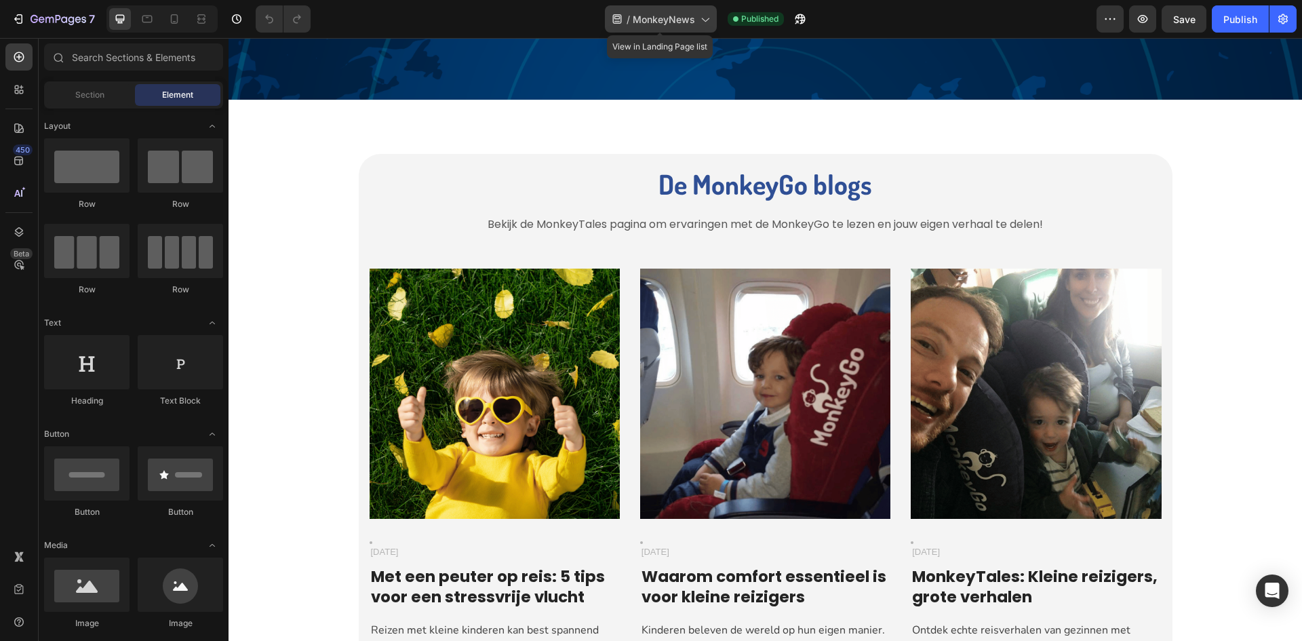
click at [664, 16] on span "MonkeyNews" at bounding box center [664, 19] width 62 height 14
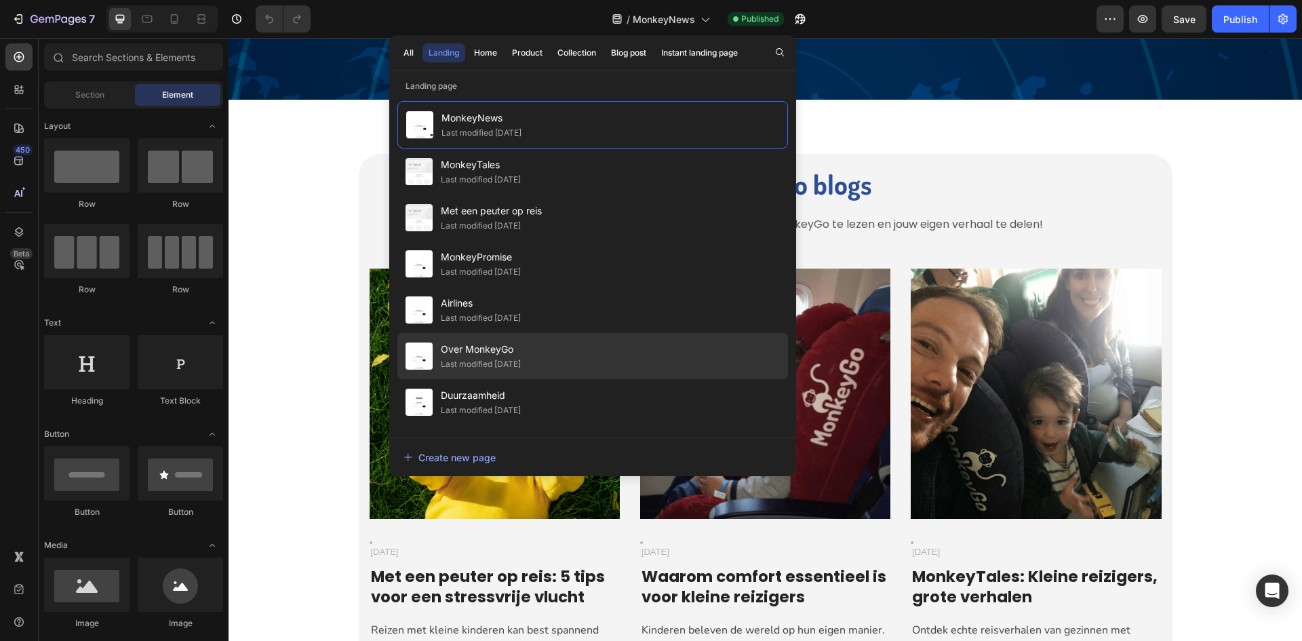
click at [493, 355] on span "Over MonkeyGo" at bounding box center [481, 349] width 80 height 16
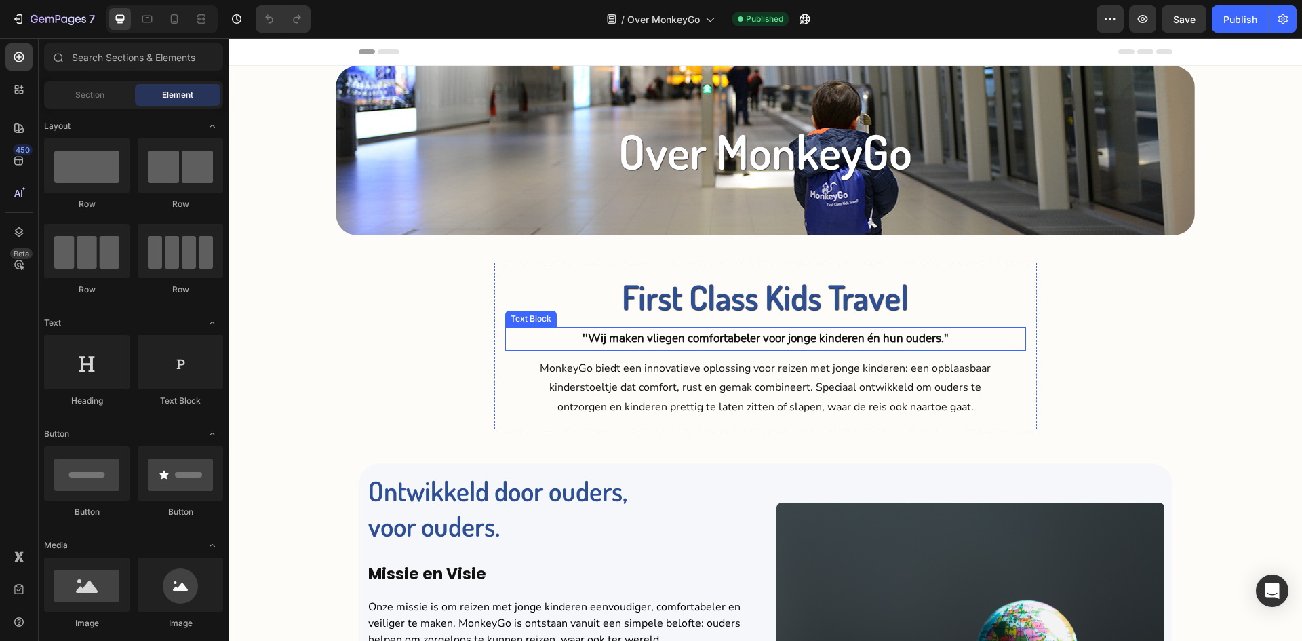
click at [583, 338] on p "''Wij maken vliegen comfortabeler voor jonge kinderen én hun ouders."" at bounding box center [766, 338] width 518 height 21
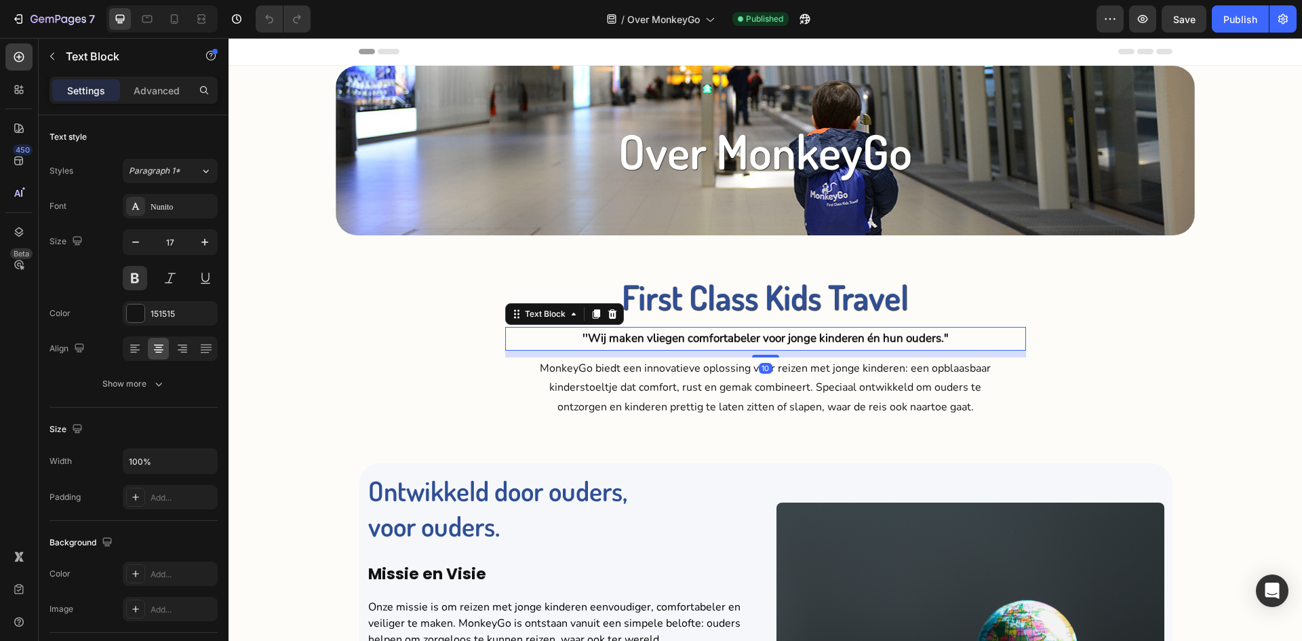
click at [583, 337] on p "''Wij maken vliegen comfortabeler voor jonge kinderen én hun ouders."" at bounding box center [766, 338] width 518 height 21
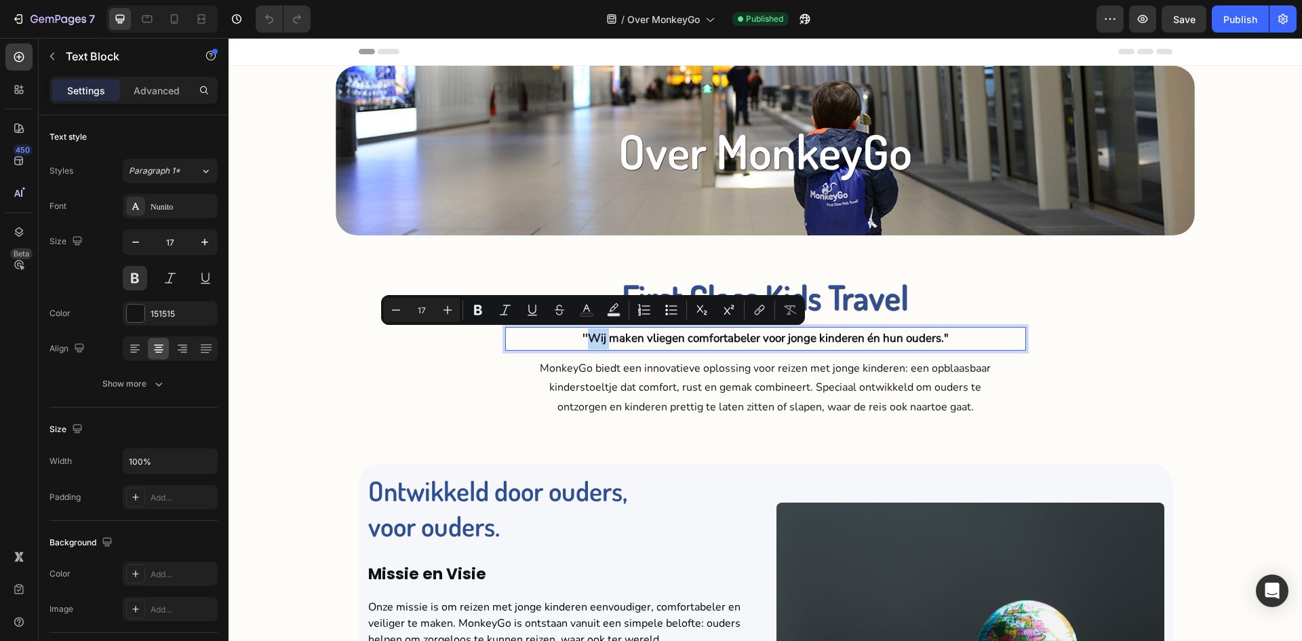
click at [585, 338] on p "''Wij maken vliegen comfortabeler voor jonge kinderen én hun ouders."" at bounding box center [766, 338] width 518 height 21
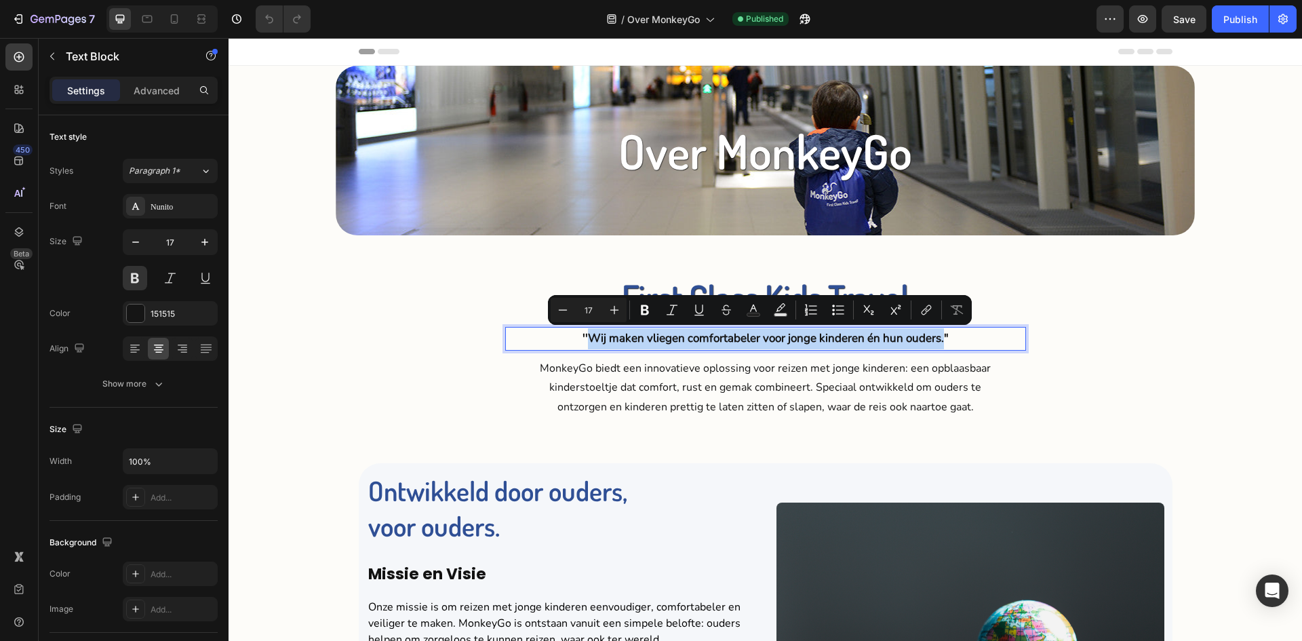
drag, startPoint x: 587, startPoint y: 340, endPoint x: 939, endPoint y: 341, distance: 352.0
click at [939, 341] on p "''Wij maken vliegen comfortabeler voor jonge kinderen én hun ouders."" at bounding box center [766, 338] width 518 height 21
copy p "Wij maken vliegen comfortabeler voor jonge kinderen én hun ouders."
click at [1063, 435] on div "Over MonkeyGo Heading Hero Banner First Class Kids Travel Heading ''Wij maken v…" at bounding box center [766, 550] width 1074 height 968
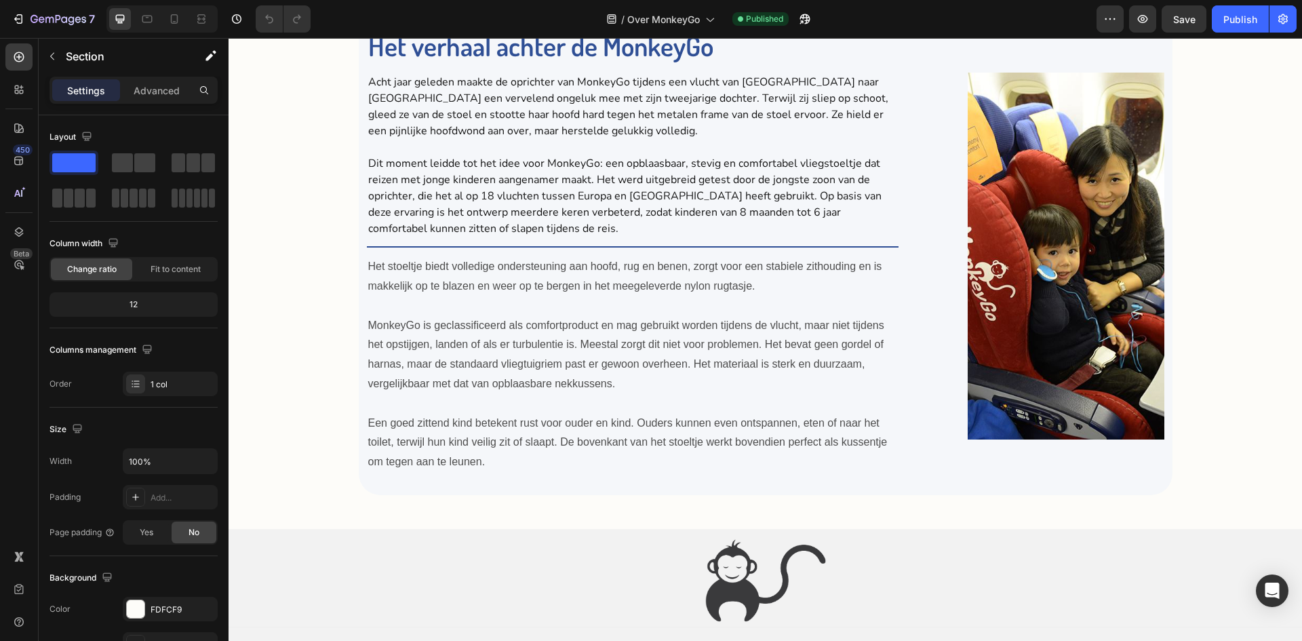
scroll to position [1017, 0]
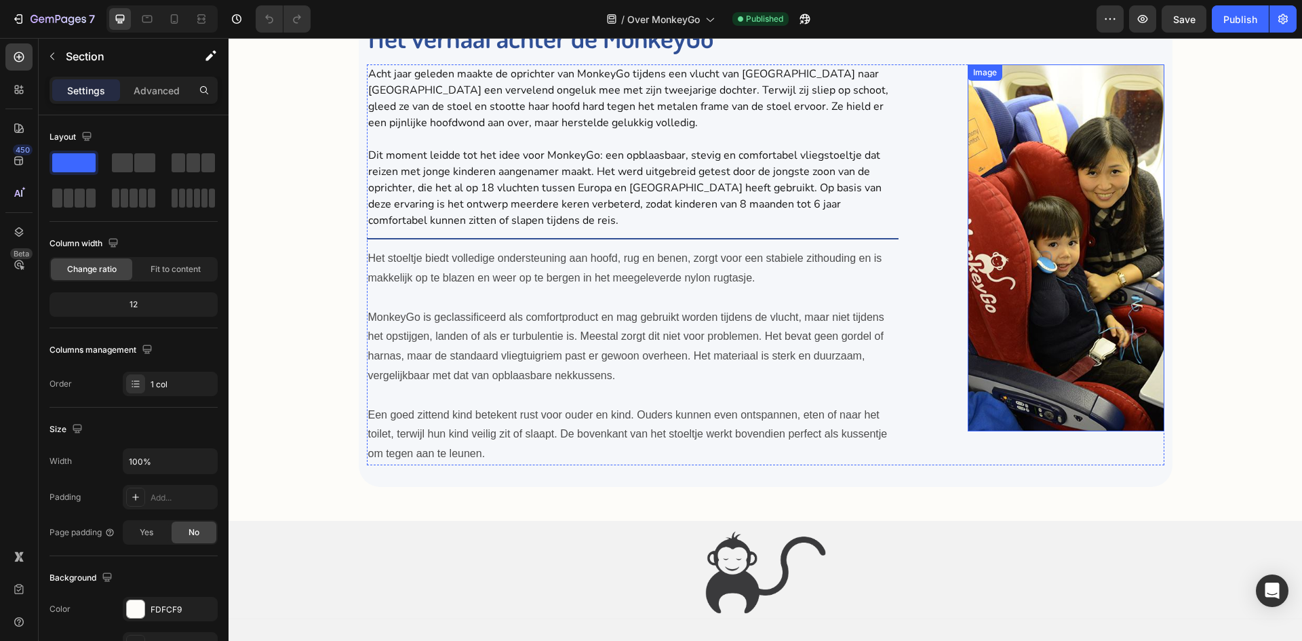
click at [1003, 199] on img at bounding box center [1066, 247] width 197 height 367
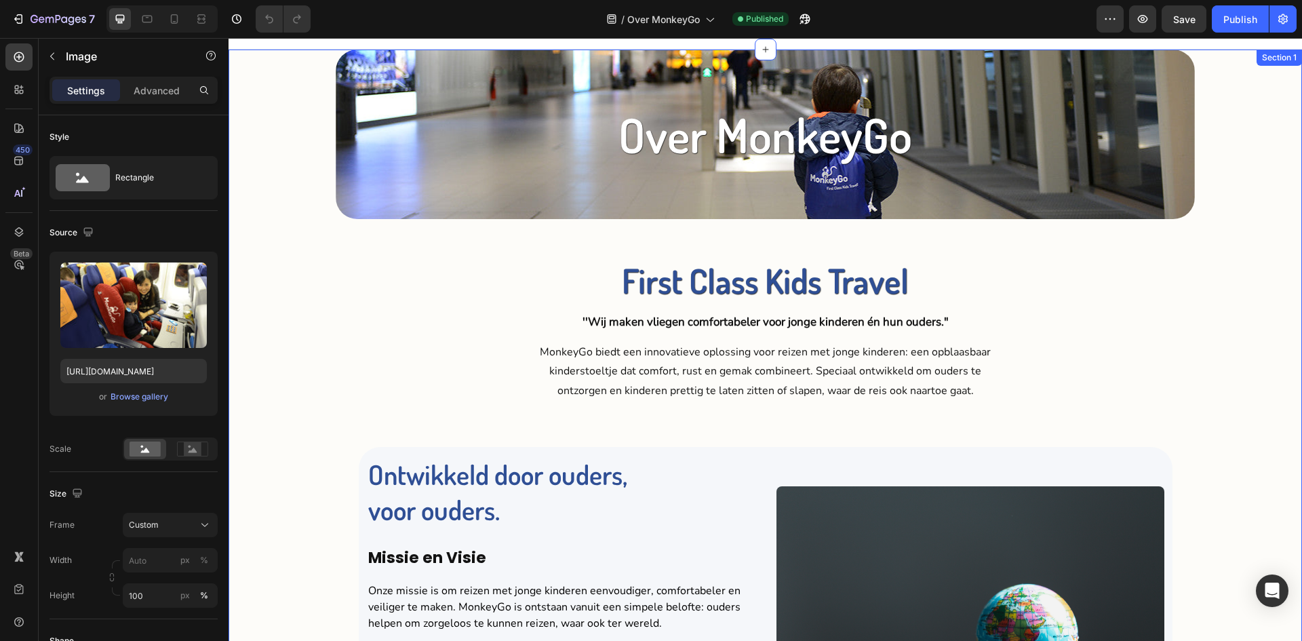
scroll to position [0, 0]
